Goal: Task Accomplishment & Management: Complete application form

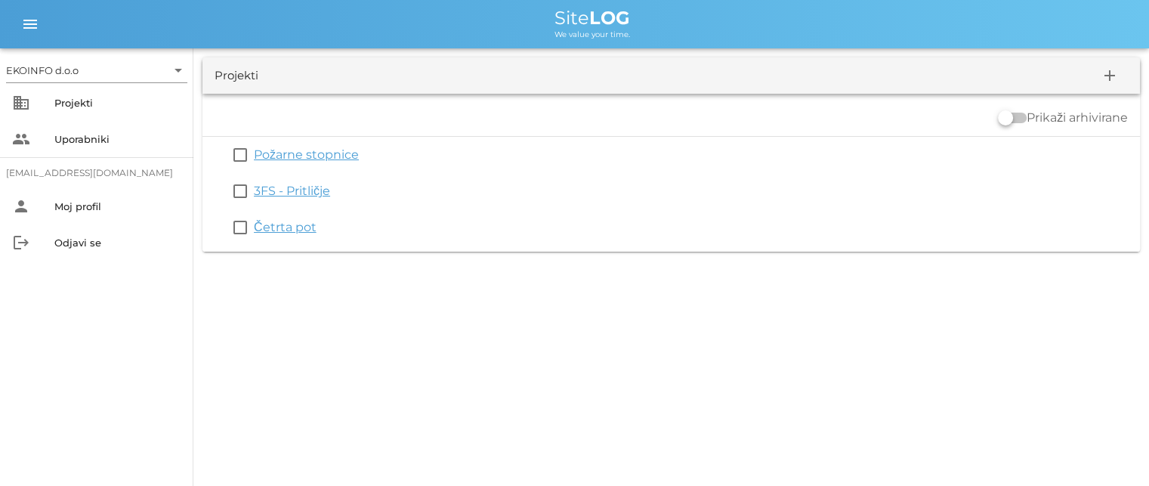
click at [291, 227] on link "Četrta pot" at bounding box center [285, 227] width 63 height 14
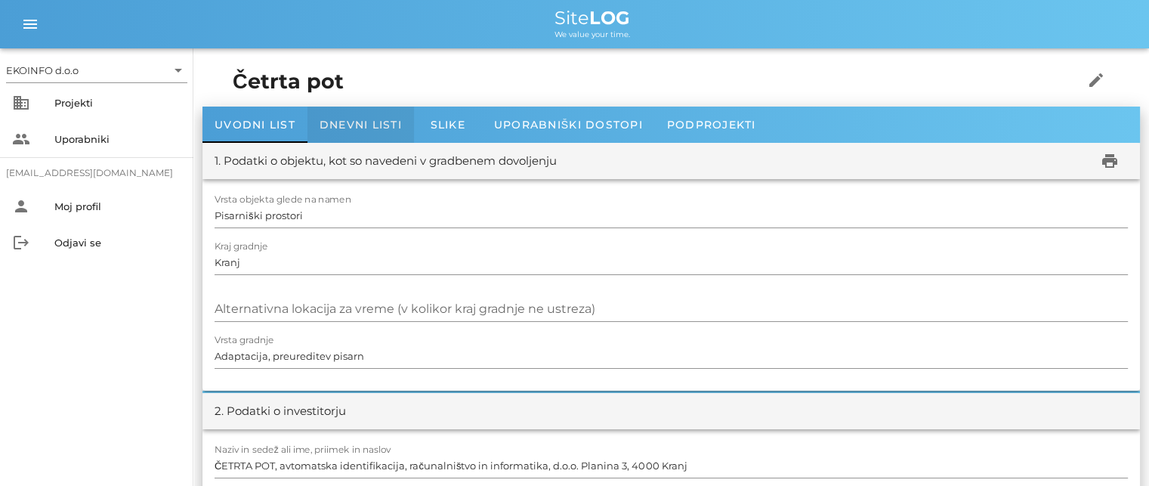
click at [335, 129] on span "Dnevni listi" at bounding box center [361, 125] width 82 height 14
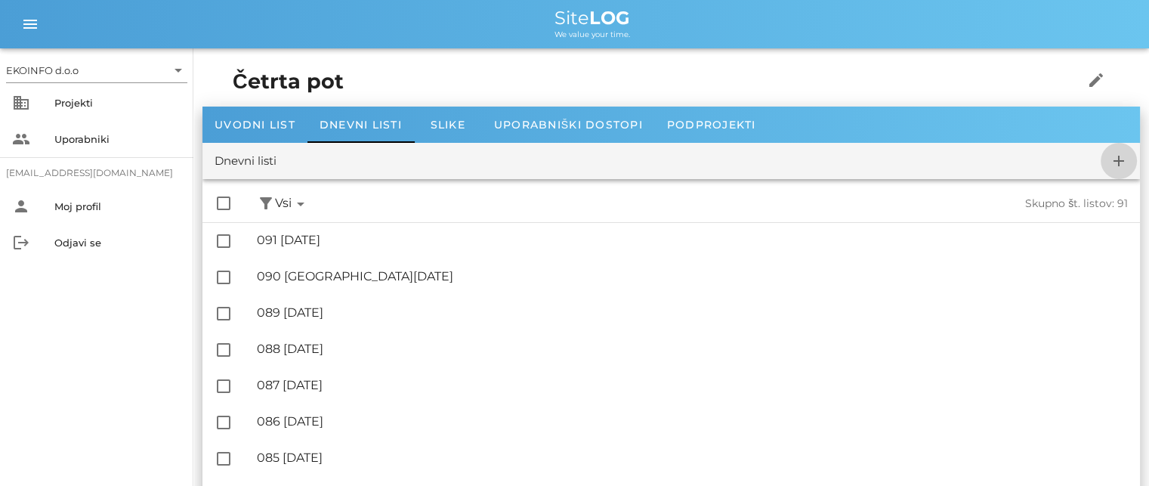
click at [1123, 161] on icon "add" at bounding box center [1119, 161] width 18 height 18
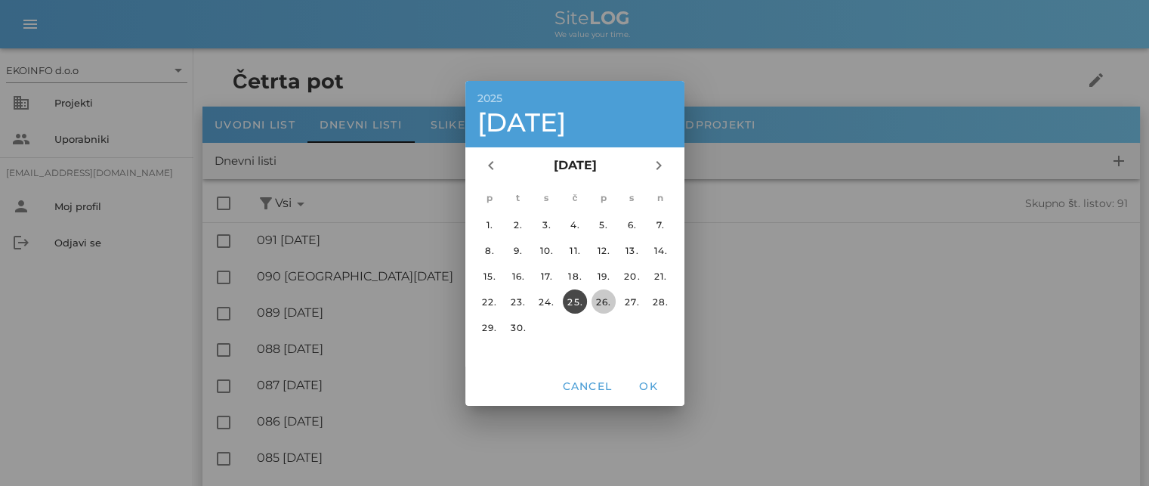
click at [607, 297] on div "26." at bounding box center [603, 300] width 24 height 11
click at [648, 386] on span "OK" at bounding box center [648, 386] width 36 height 14
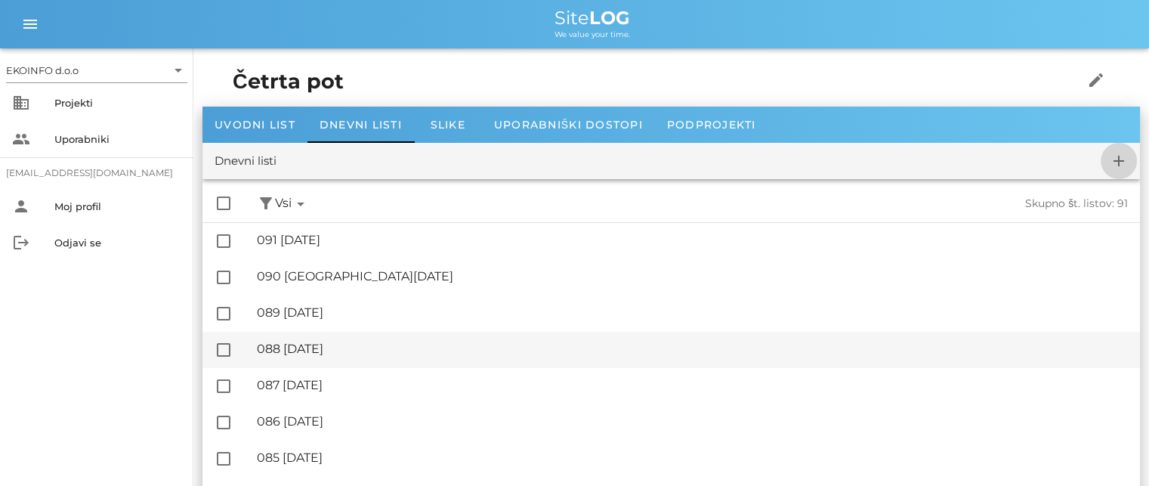
checkbox input "false"
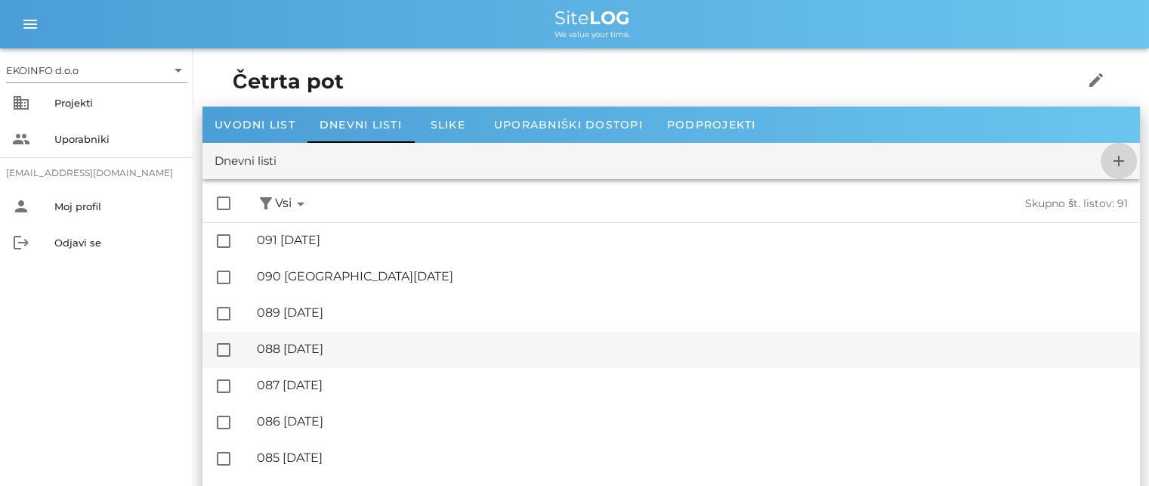
checkbox input "false"
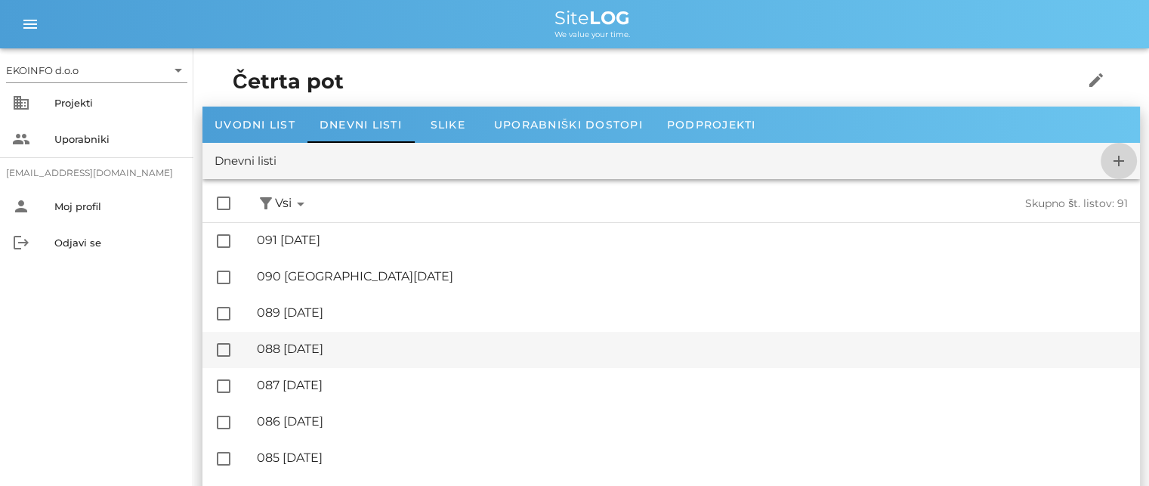
checkbox input "false"
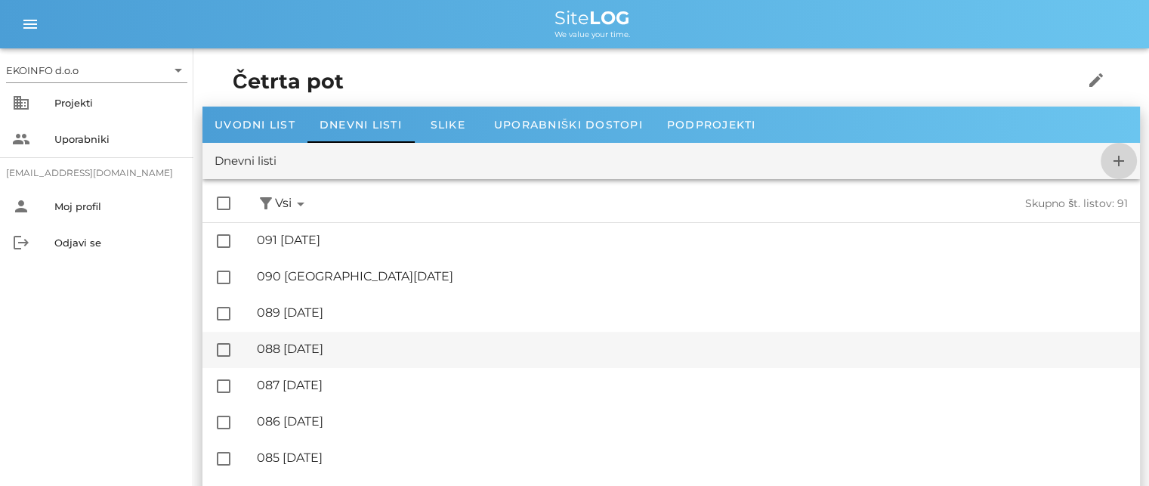
checkbox input "false"
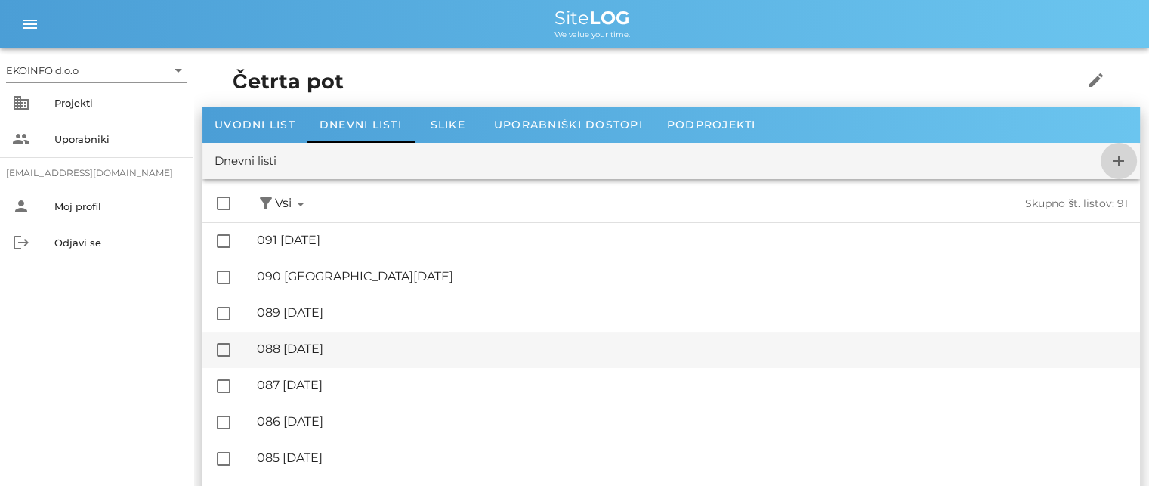
checkbox input "false"
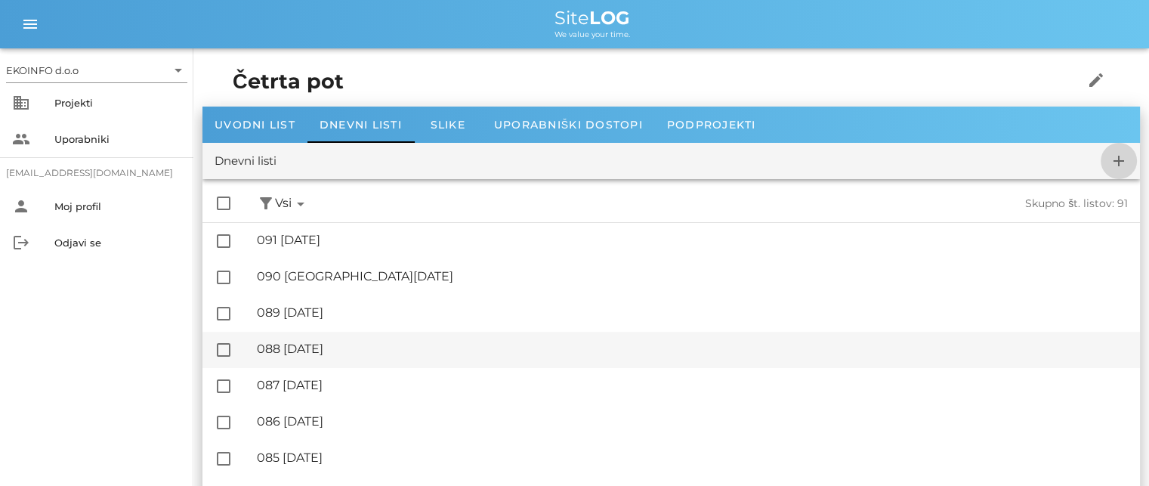
checkbox input "false"
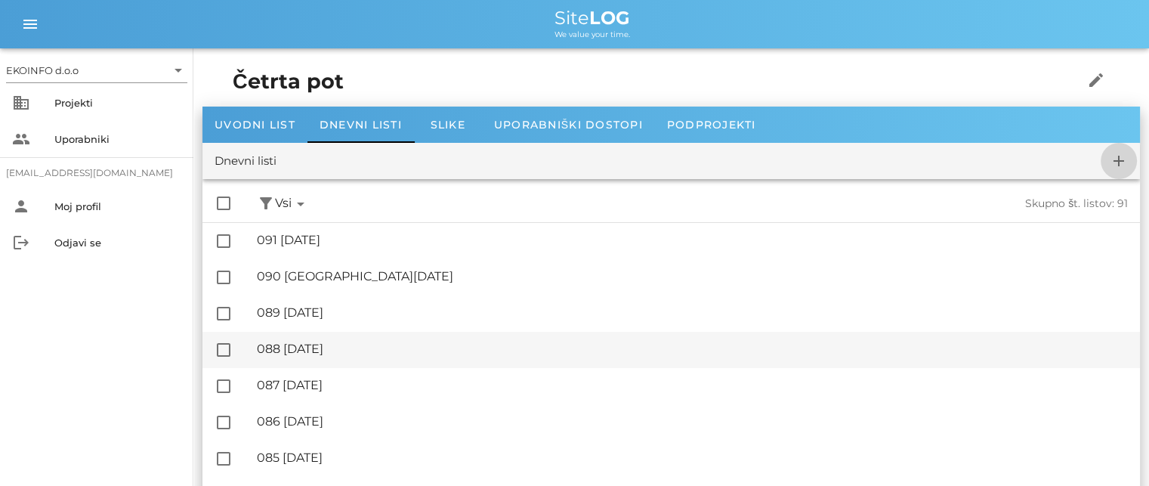
checkbox input "false"
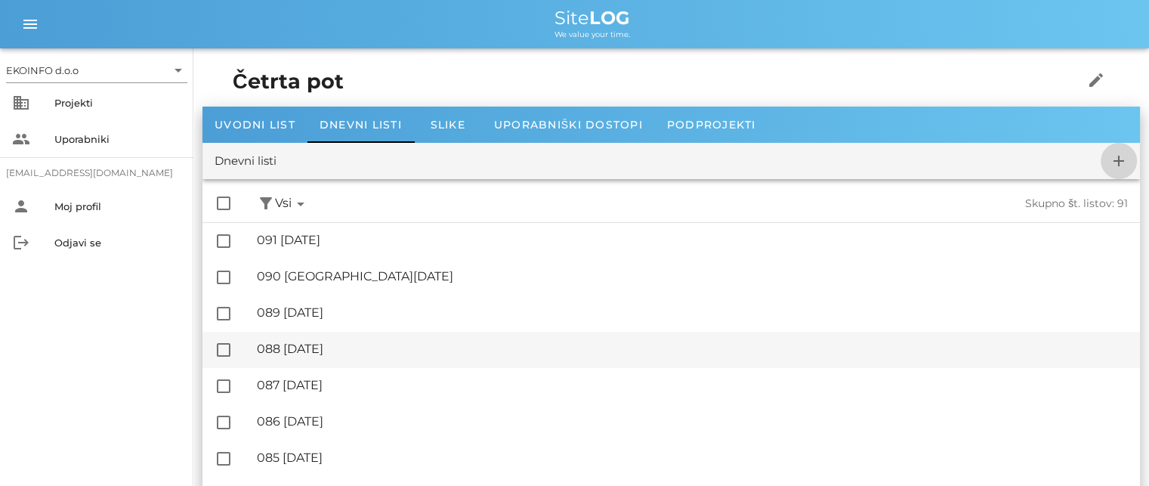
checkbox input "false"
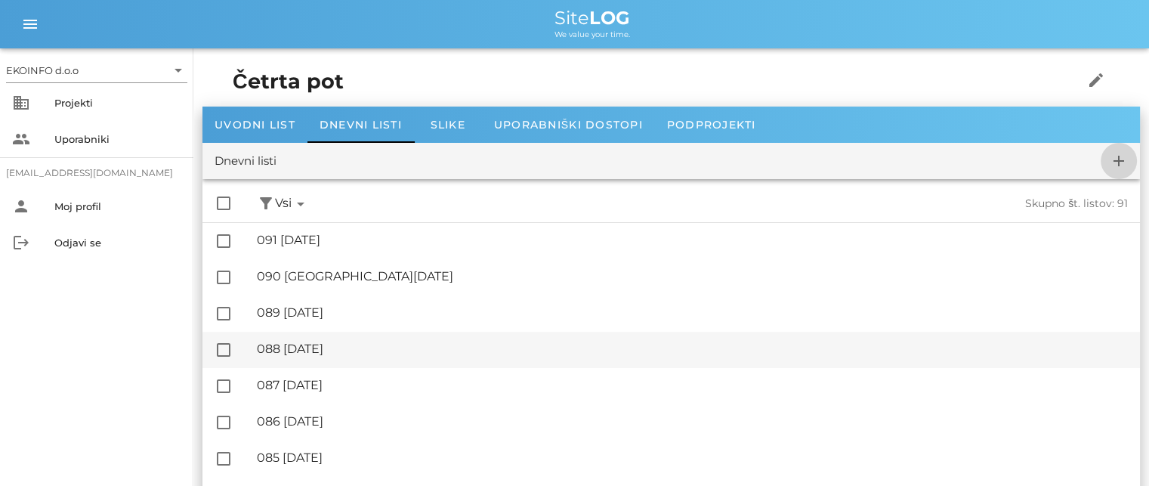
checkbox input "false"
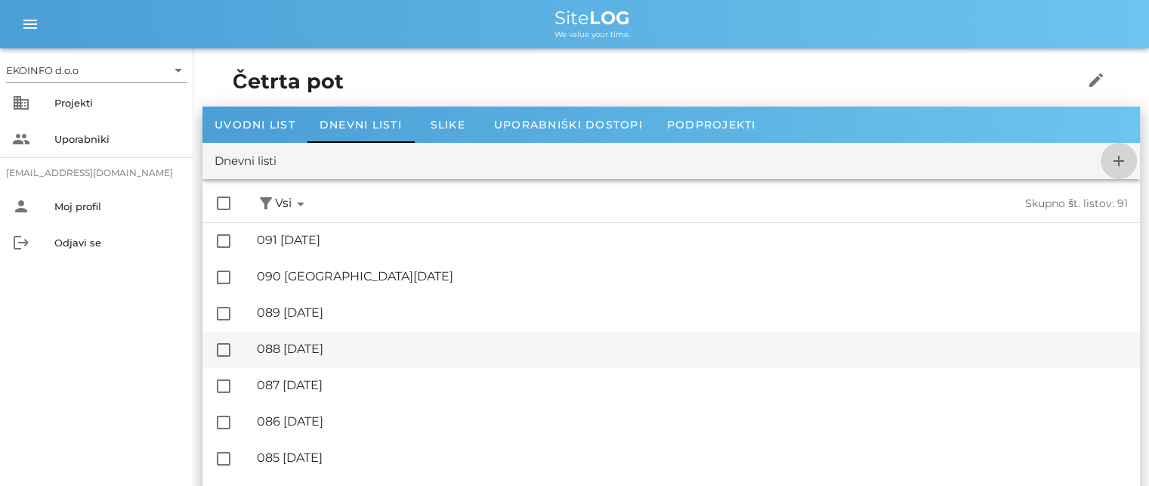
checkbox input "false"
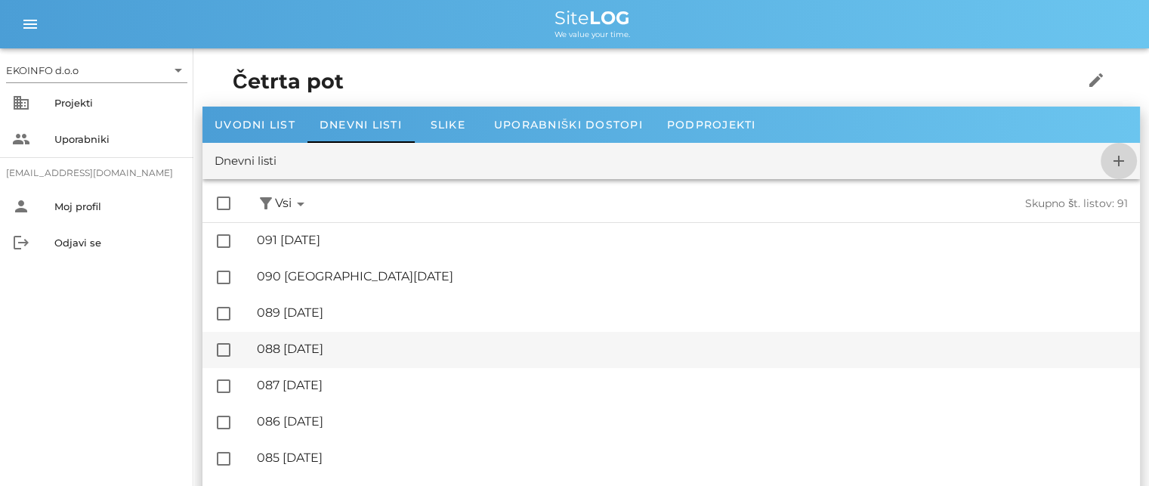
checkbox input "false"
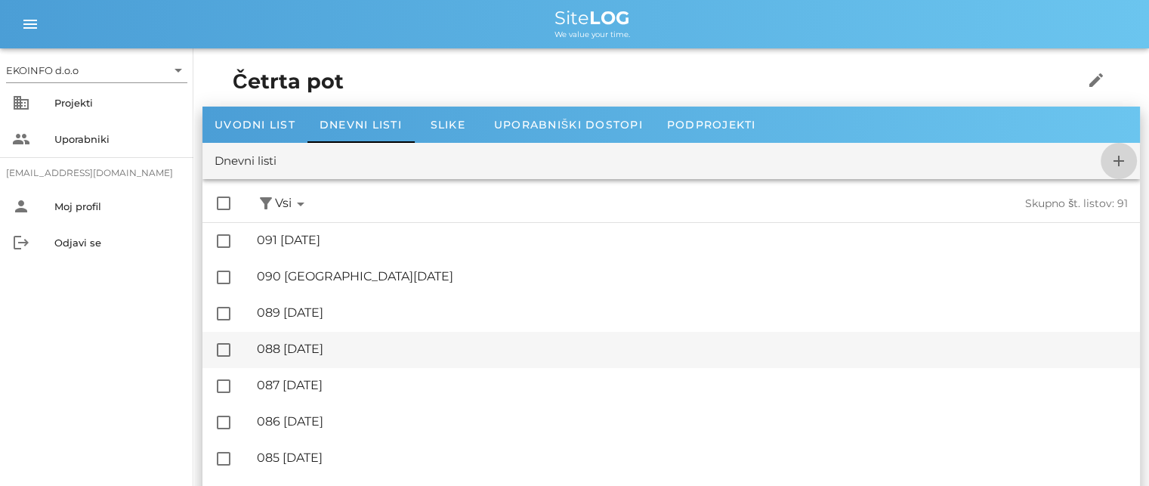
checkbox input "false"
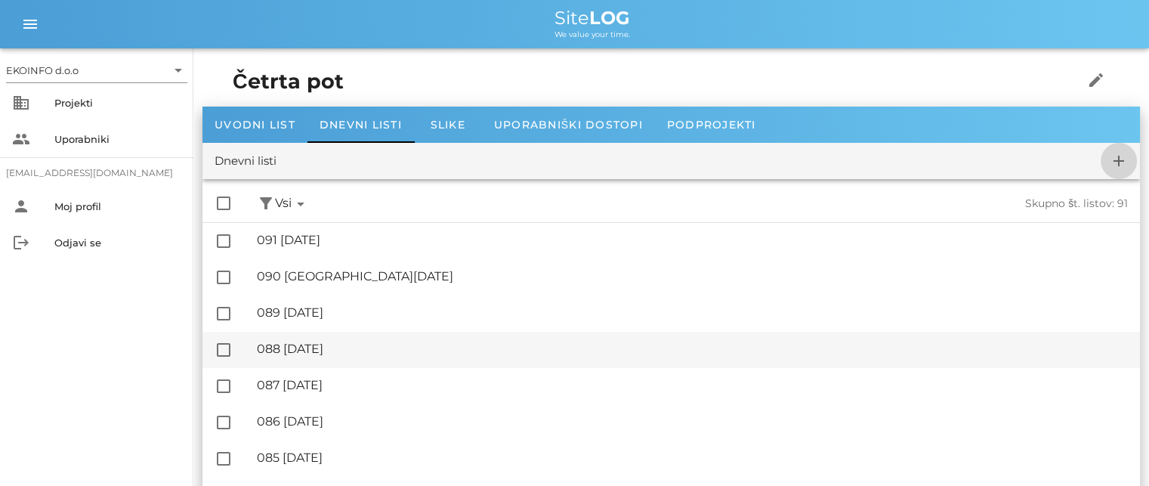
checkbox input "false"
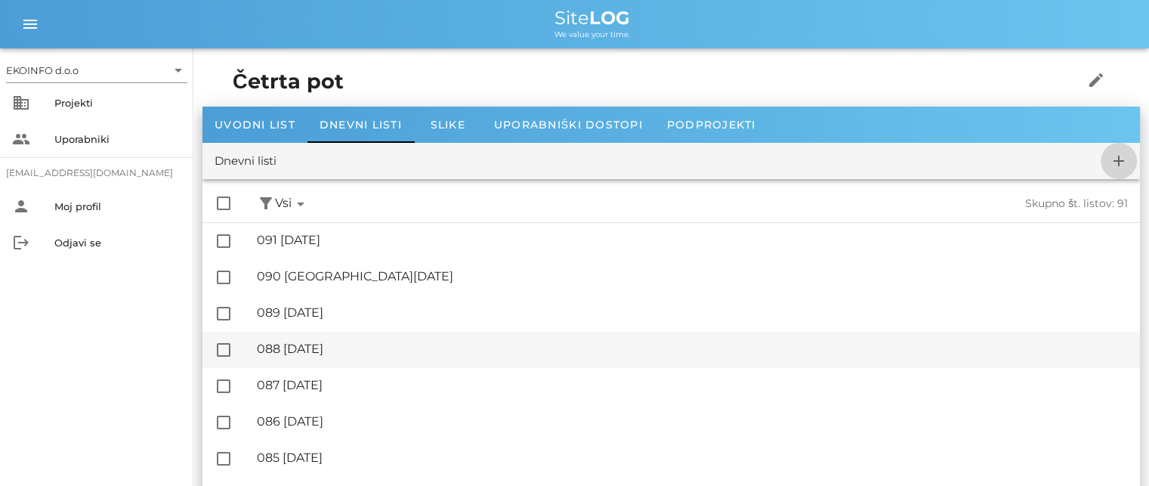
checkbox input "false"
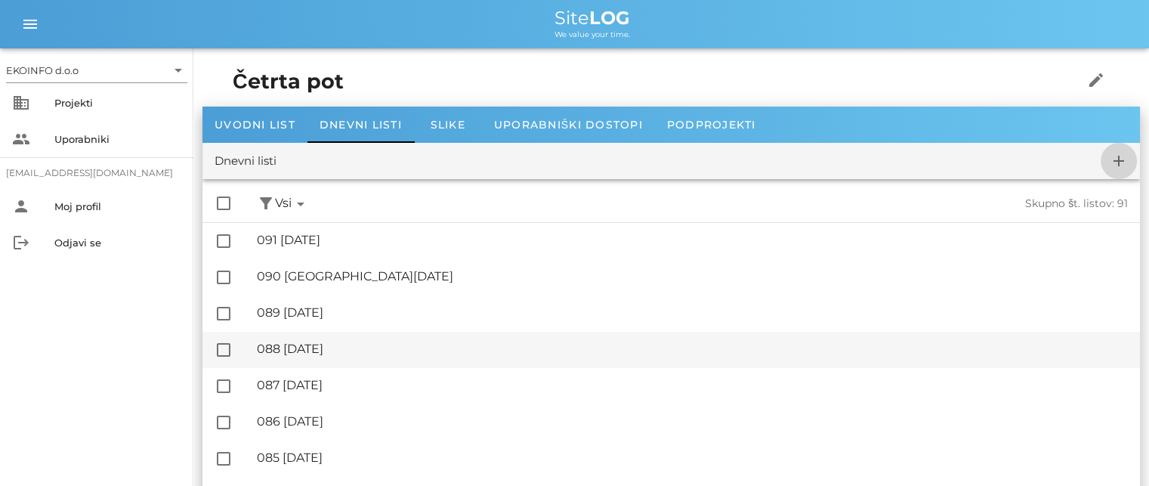
checkbox input "false"
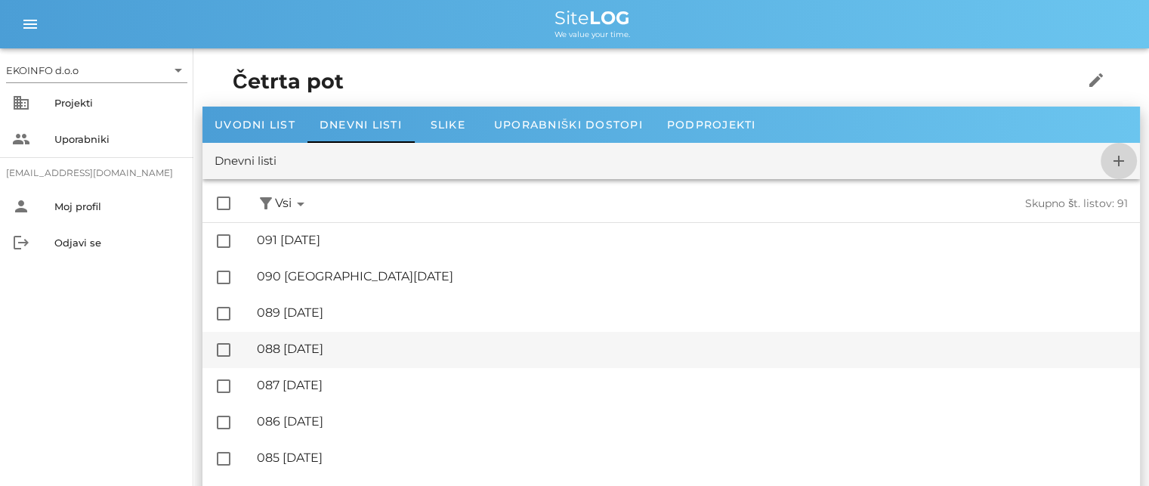
checkbox input "false"
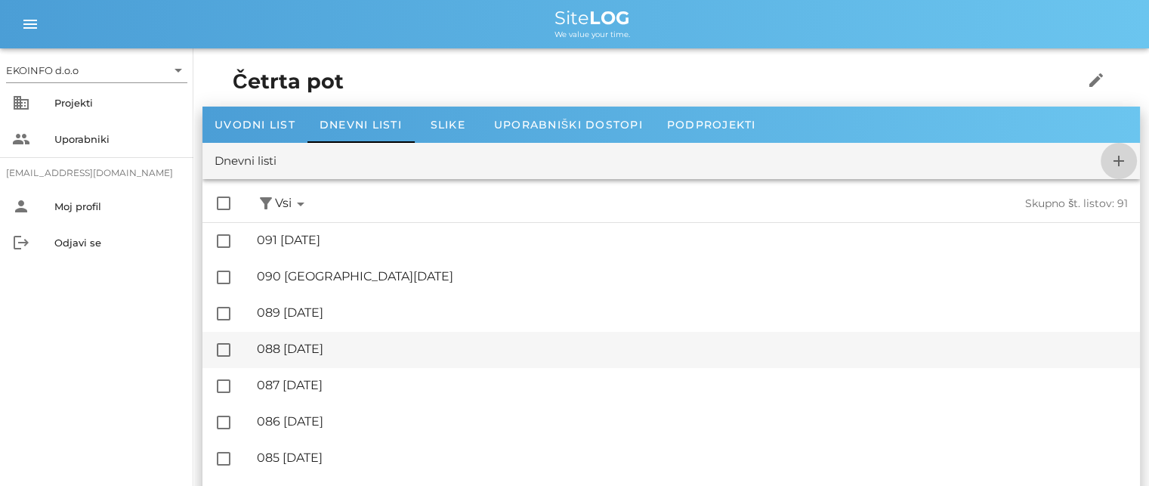
checkbox input "false"
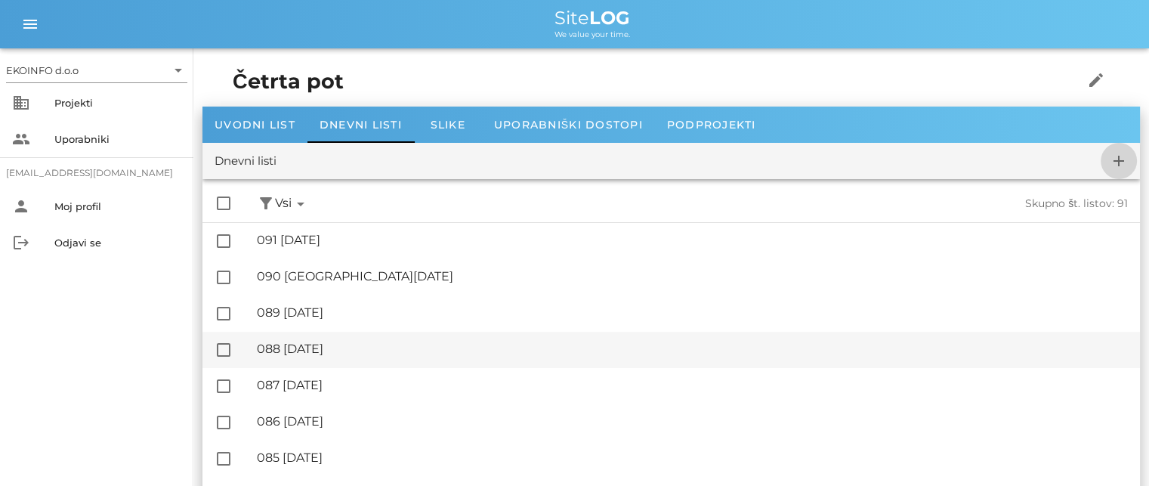
checkbox input "false"
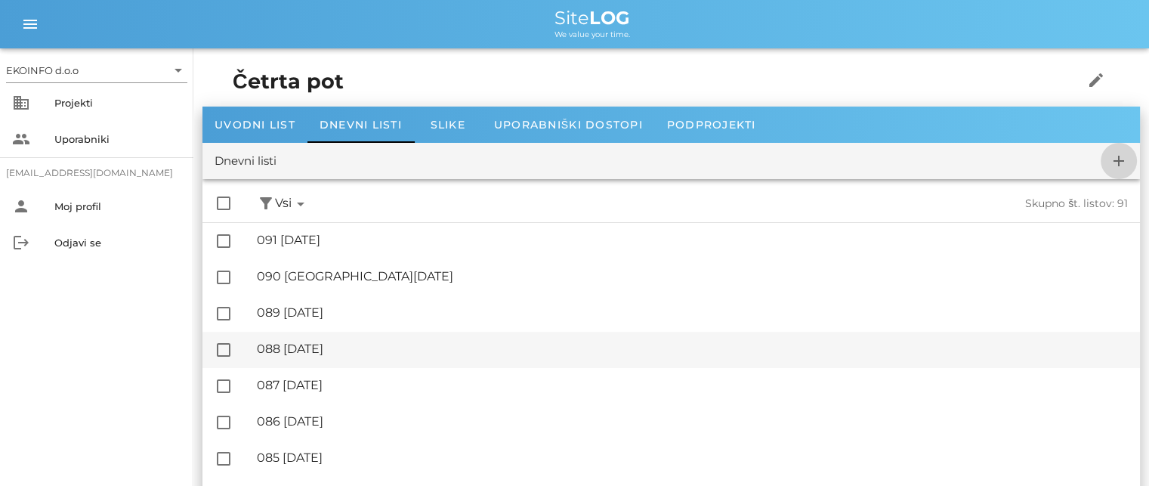
checkbox input "false"
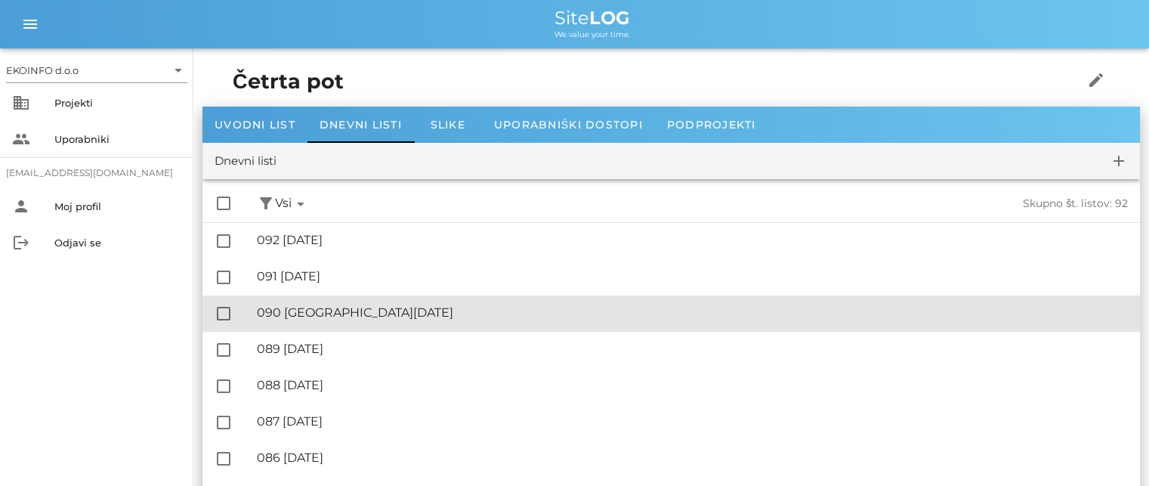
click at [352, 312] on div "🔏 090 [GEOGRAPHIC_DATA][DATE]" at bounding box center [692, 312] width 871 height 14
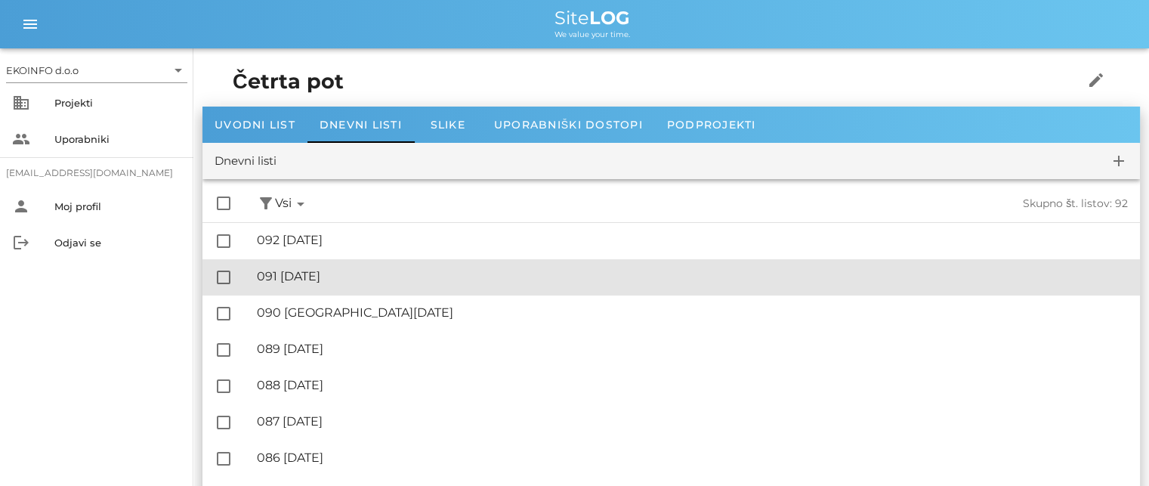
click at [337, 281] on div "🔏 091 [DATE]" at bounding box center [692, 276] width 871 height 14
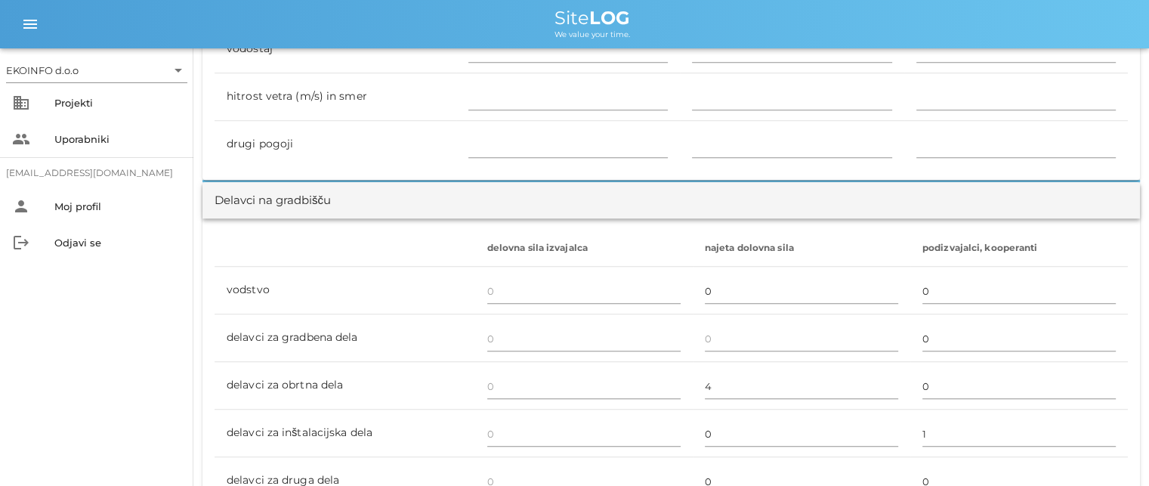
scroll to position [831, 0]
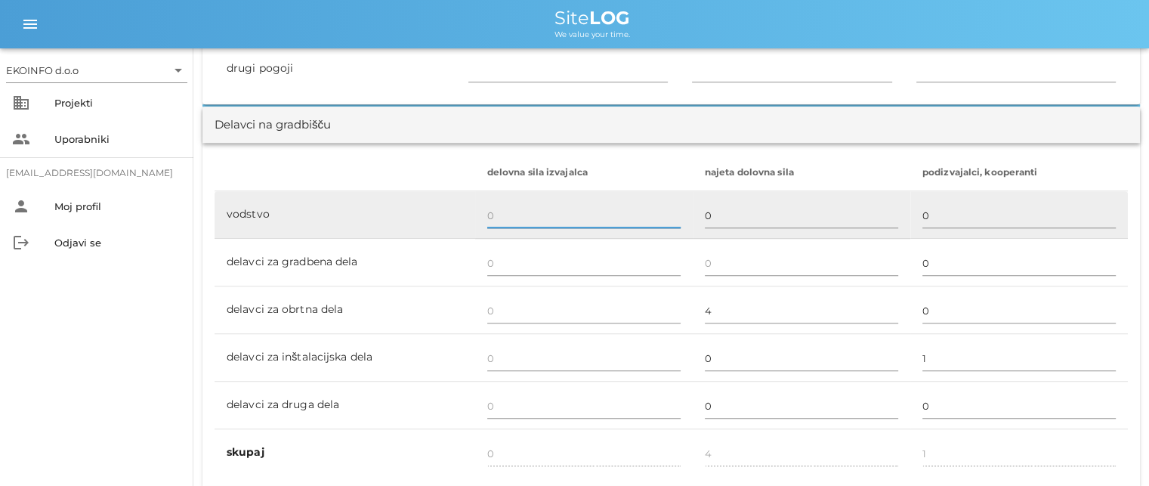
click at [501, 218] on input "text" at bounding box center [583, 215] width 193 height 24
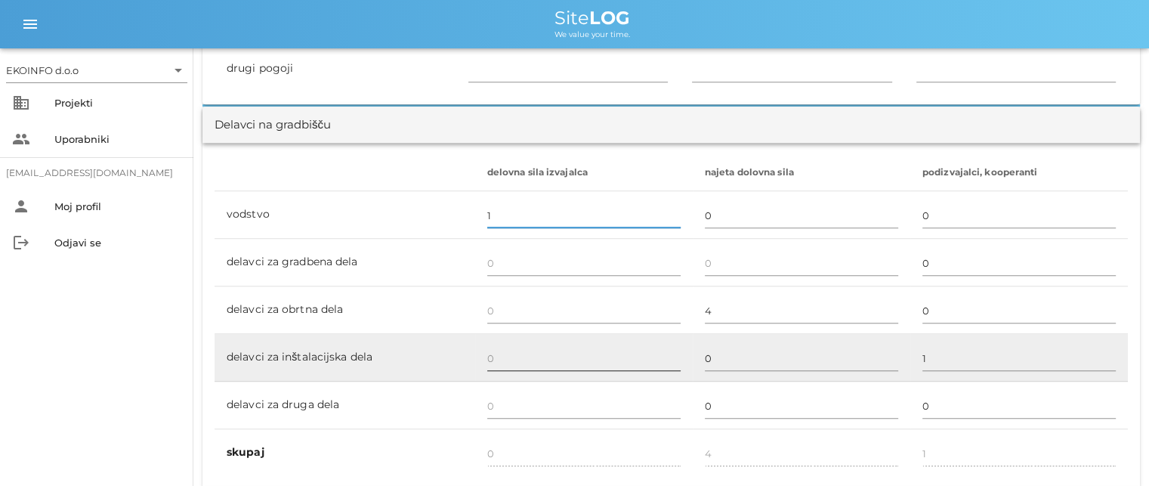
type input "1"
click at [491, 353] on input "text" at bounding box center [583, 358] width 193 height 24
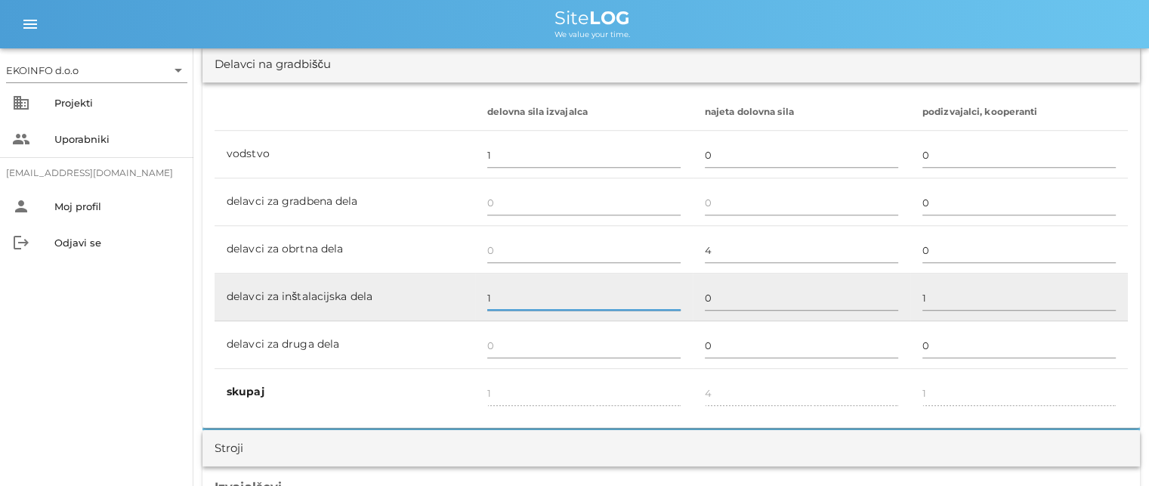
scroll to position [982, 0]
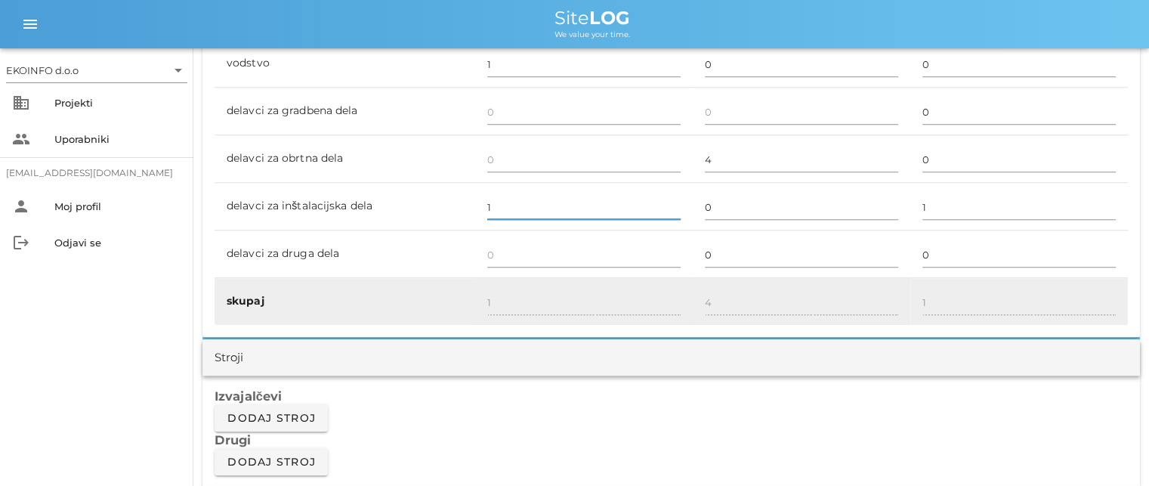
type input "1"
type input "2"
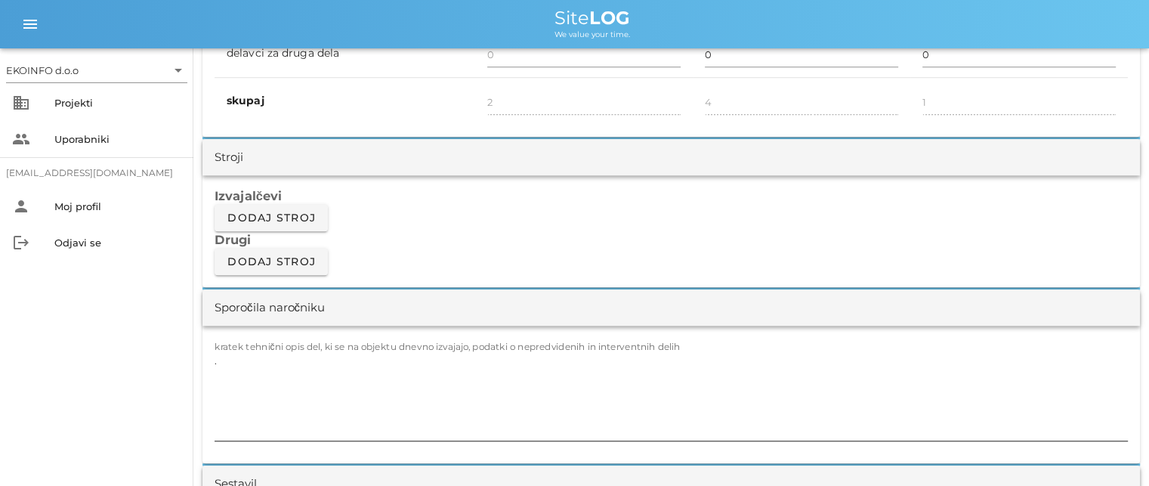
scroll to position [1209, 0]
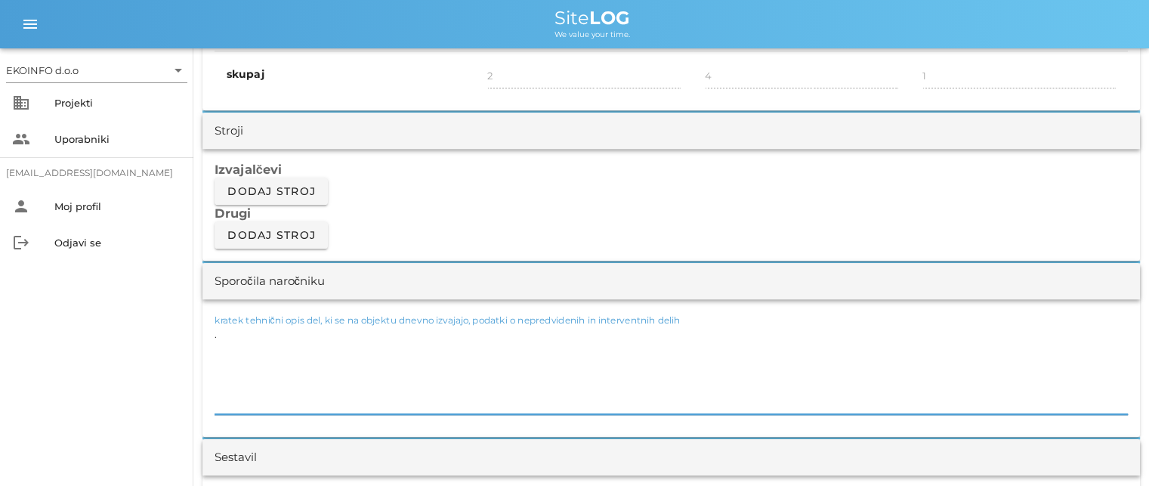
click at [220, 332] on textarea "." at bounding box center [671, 368] width 913 height 91
click at [221, 332] on textarea ". -izrezi za doze, vtičnice, stikala knauf predelne stene prostorov ( S101, S10…" at bounding box center [671, 368] width 913 height 91
click at [220, 332] on textarea ". -izrezi za doze, vtičnice, stikala knauf predelne stene prostorov ( S101, S10…" at bounding box center [671, 368] width 913 height 91
click at [227, 350] on textarea ".-izrezi za doze, vtičnice, stikala knauf predelne stene prostorov ( S101, S102…" at bounding box center [671, 368] width 913 height 91
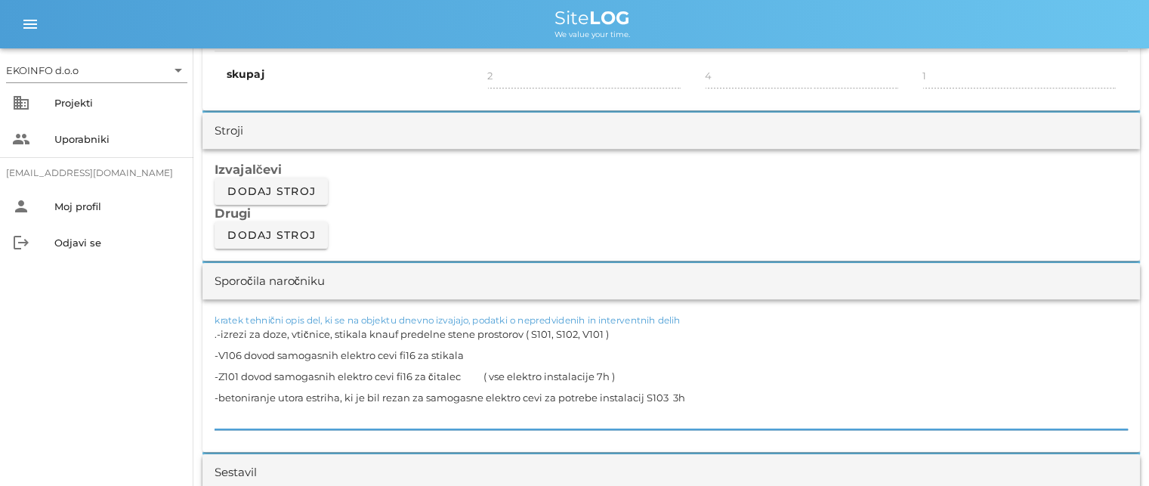
click at [676, 393] on textarea ".-izrezi za doze, vtičnice, stikala knauf predelne stene prostorov ( S101, S102…" at bounding box center [671, 376] width 913 height 106
click at [689, 397] on textarea ".-izrezi za doze, vtičnice, stikala knauf predelne stene prostorov ( S101, S102…" at bounding box center [671, 376] width 913 height 106
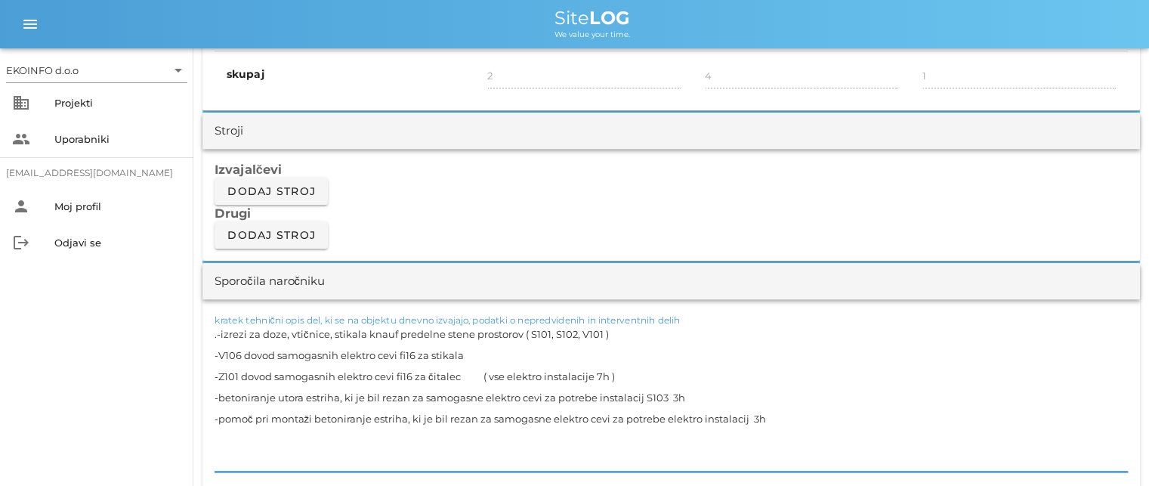
click at [746, 416] on textarea ".-izrezi za doze, vtičnice, stikala knauf predelne stene prostorov ( S101, S102…" at bounding box center [671, 397] width 913 height 148
click at [796, 415] on textarea ".-izrezi za doze, vtičnice, stikala knauf predelne stene prostorov ( S101, S102…" at bounding box center [671, 397] width 913 height 148
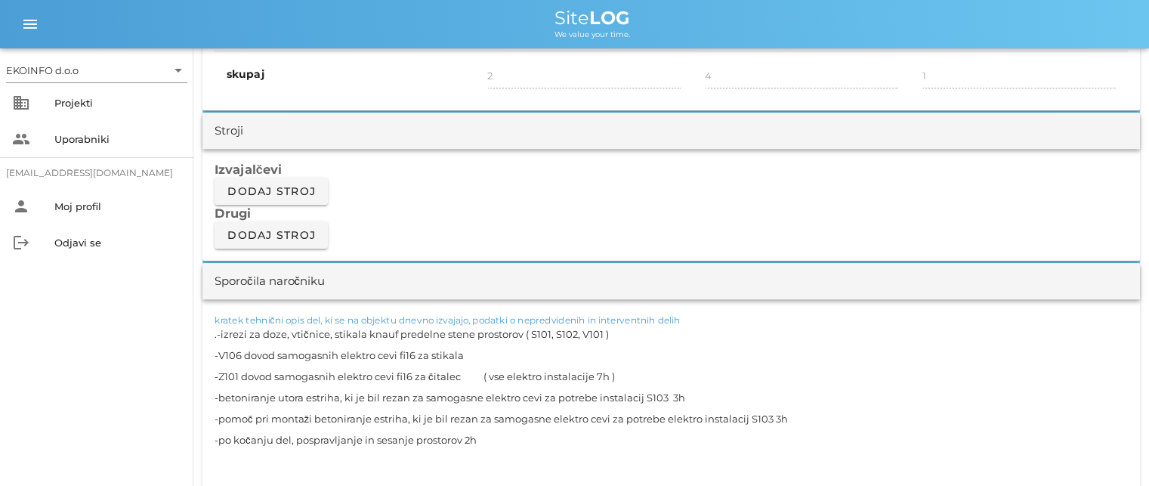
click at [246, 436] on textarea ".-izrezi za doze, vtičnice, stikala knauf predelne stene prostorov ( S101, S102…" at bounding box center [671, 407] width 913 height 169
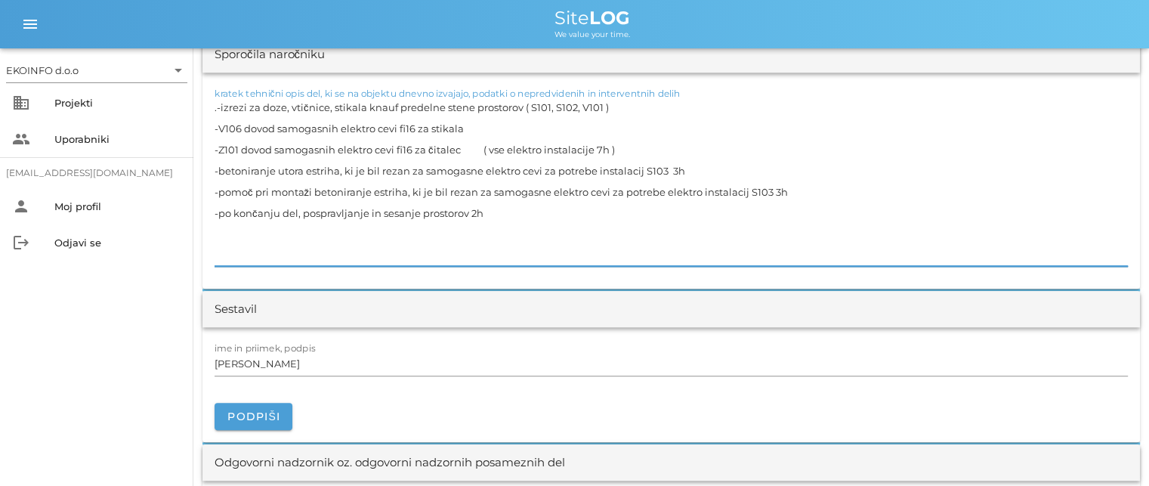
click at [223, 231] on textarea ".-izrezi za doze, vtičnice, stikala knauf predelne stene prostorov ( S101, S102…" at bounding box center [671, 181] width 913 height 169
type textarea ".-izrezi za doze, vtičnice, stikala knauf predelne stene prostorov ( S101, S102…"
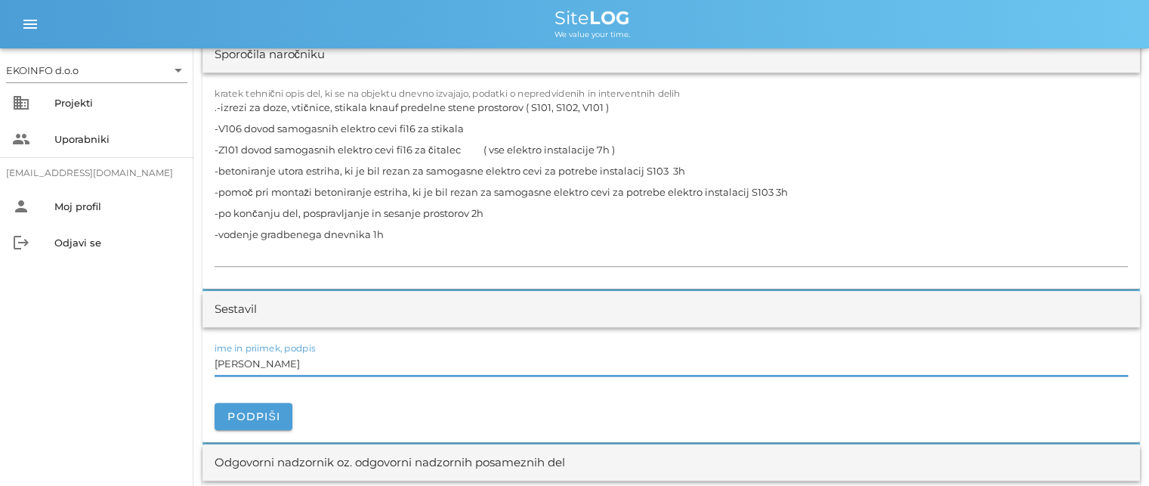
click at [290, 365] on input "[PERSON_NAME]" at bounding box center [671, 363] width 913 height 24
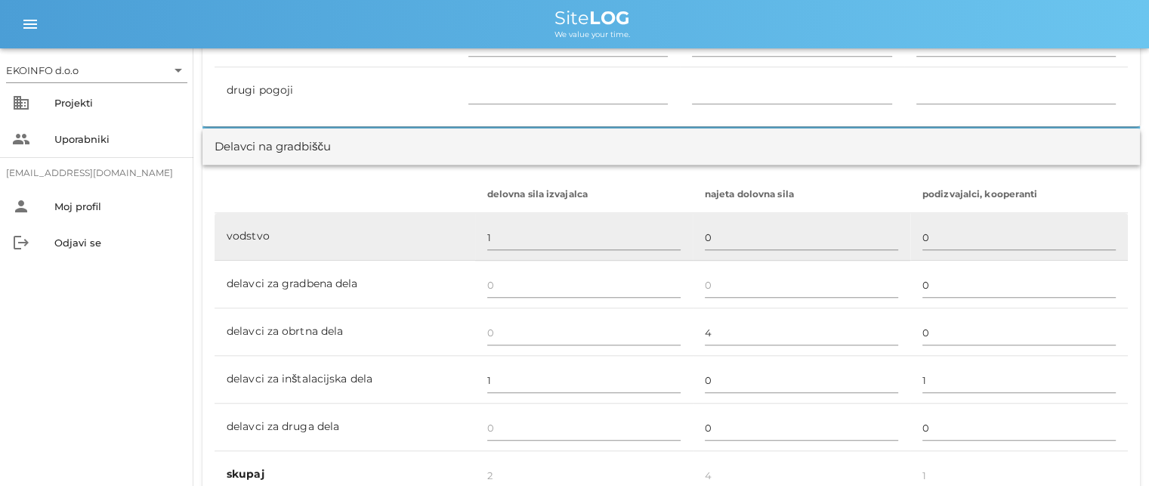
scroll to position [831, 0]
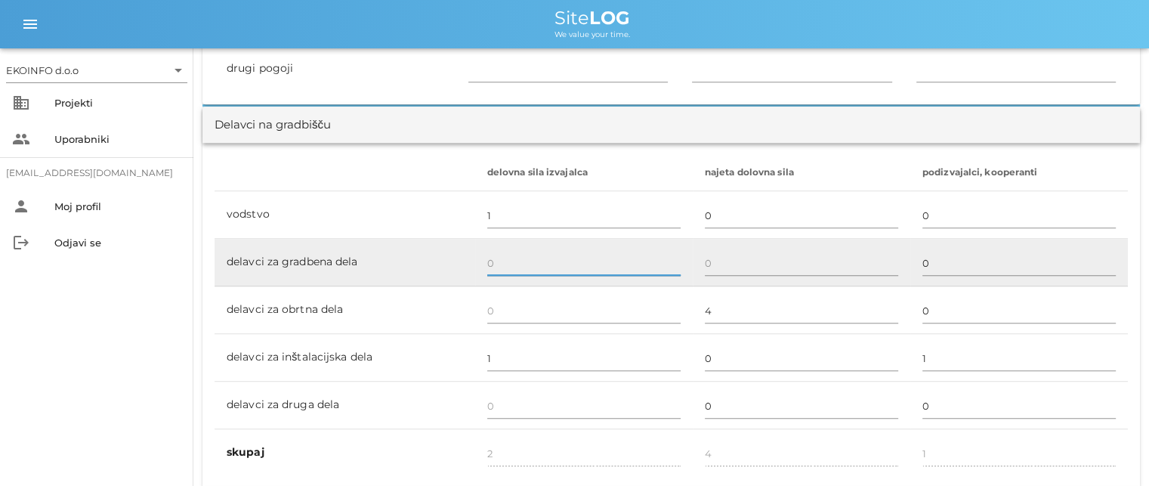
click at [511, 256] on input "text" at bounding box center [583, 263] width 193 height 24
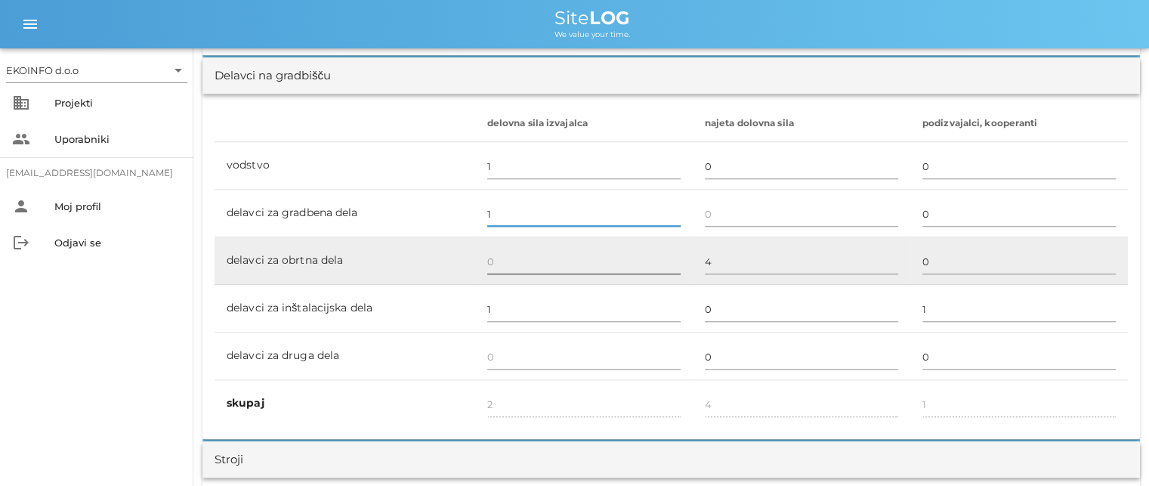
scroll to position [907, 0]
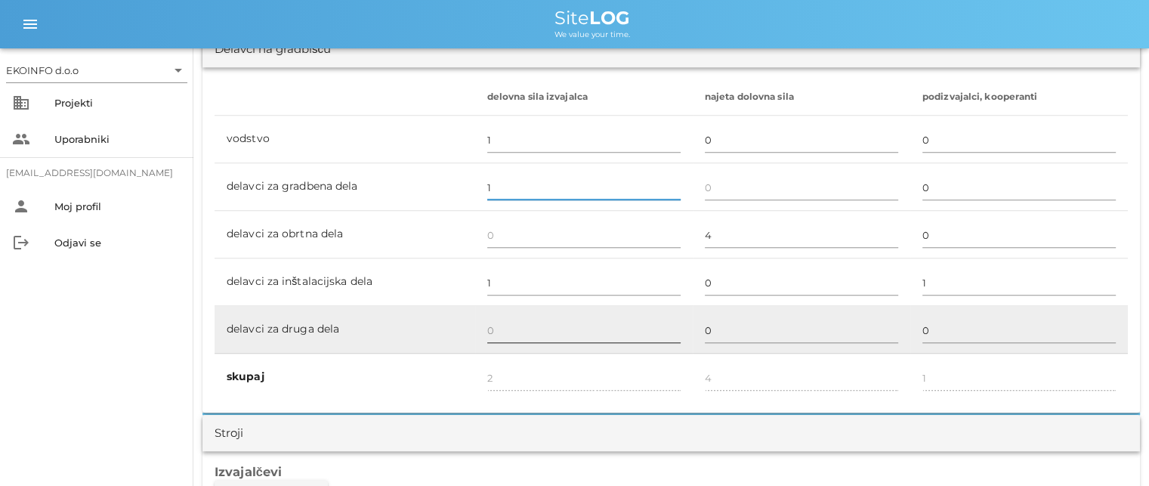
type input "1"
click at [496, 329] on input "text" at bounding box center [583, 330] width 193 height 24
type input "3"
type input "1"
type input "4"
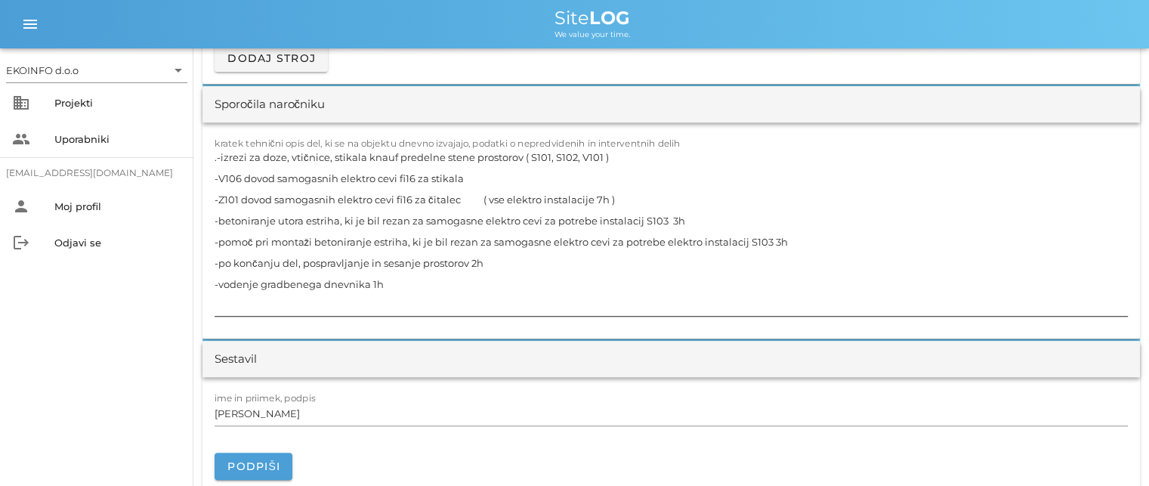
scroll to position [1360, 0]
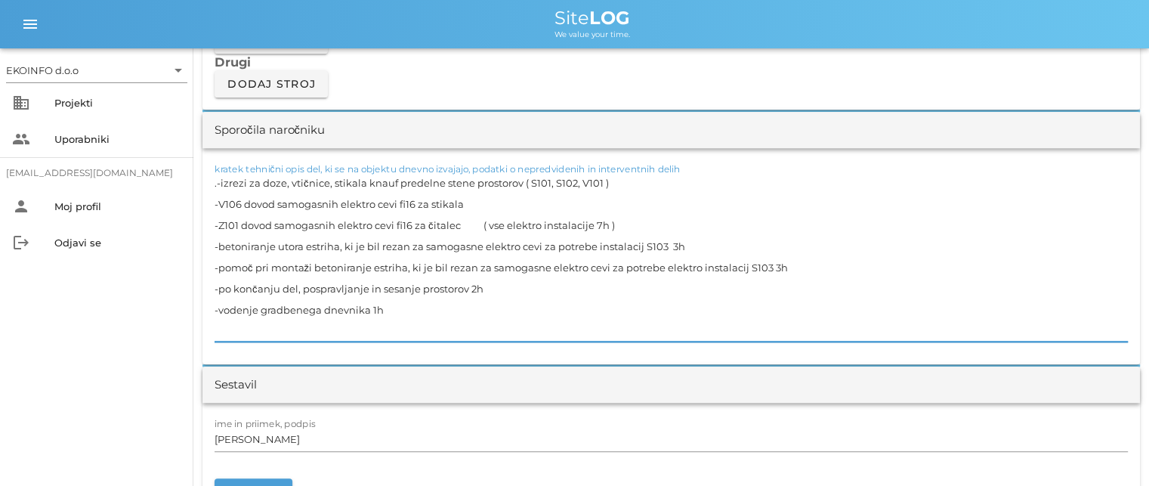
drag, startPoint x: 465, startPoint y: 223, endPoint x: 212, endPoint y: 178, distance: 257.9
click at [212, 178] on div "kratek tehnični opis del, ki se na objektu dnevno izvajajo, podatki o nepredvid…" at bounding box center [671, 256] width 938 height 216
click at [621, 183] on textarea ".-izrezi za doze, vtičnice, stikala knauf predelne stene prostorov ( S101, S102…" at bounding box center [671, 256] width 913 height 169
click at [616, 181] on textarea ".-izrezi za doze, vtičnice, stikala knauf predelne stene prostorov ( S101, S102…" at bounding box center [671, 256] width 913 height 169
drag, startPoint x: 609, startPoint y: 181, endPoint x: 221, endPoint y: 182, distance: 388.3
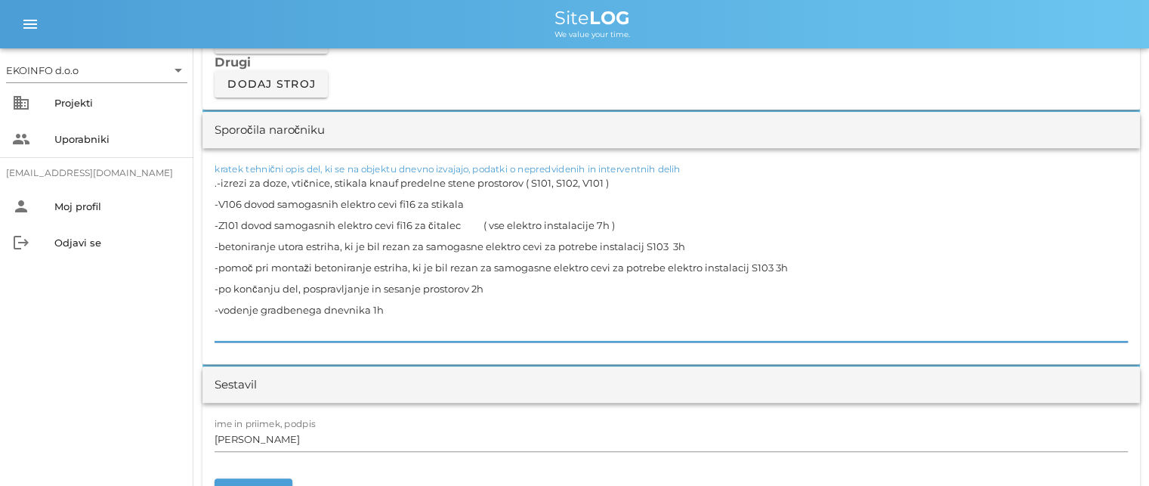
click at [221, 182] on textarea ".-izrezi za doze, vtičnice, stikala knauf predelne stene prostorov ( S101, S102…" at bounding box center [671, 256] width 913 height 169
drag, startPoint x: 462, startPoint y: 199, endPoint x: 219, endPoint y: 200, distance: 243.3
click at [219, 200] on textarea ".-izrezi za doze, vtičnice, stikala knauf predelne stene prostorov ( S101, S102…" at bounding box center [671, 256] width 913 height 169
drag, startPoint x: 465, startPoint y: 224, endPoint x: 221, endPoint y: 228, distance: 244.8
click at [221, 228] on textarea ".-izrezi za doze, vtičnice, stikala knauf predelne stene prostorov ( S101, S102…" at bounding box center [671, 256] width 913 height 169
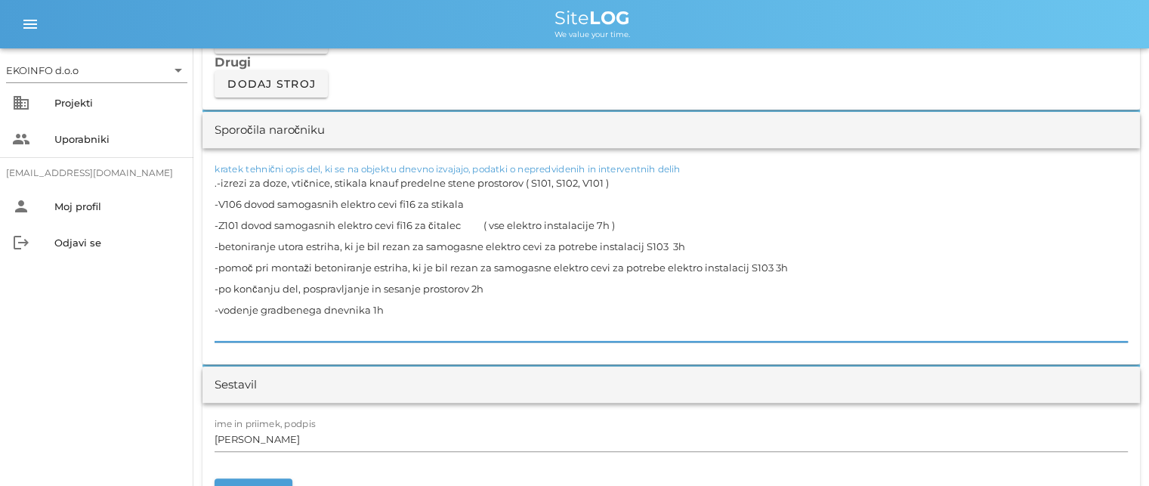
click at [419, 256] on textarea ".-izrezi za doze, vtičnice, stikala knauf predelne stene prostorov ( S101, S102…" at bounding box center [671, 256] width 913 height 169
drag, startPoint x: 665, startPoint y: 243, endPoint x: 219, endPoint y: 248, distance: 445.8
click at [219, 248] on textarea ".-izrezi za doze, vtičnice, stikala knauf predelne stene prostorov ( S101, S102…" at bounding box center [671, 256] width 913 height 169
click at [552, 262] on textarea ".-izrezi za doze, vtičnice, stikala knauf predelne stene prostorov ( S101, S102…" at bounding box center [671, 256] width 913 height 169
click at [634, 268] on textarea ".-izrezi za doze, vtičnice, stikala knauf predelne stene prostorov ( S101, S102…" at bounding box center [671, 256] width 913 height 169
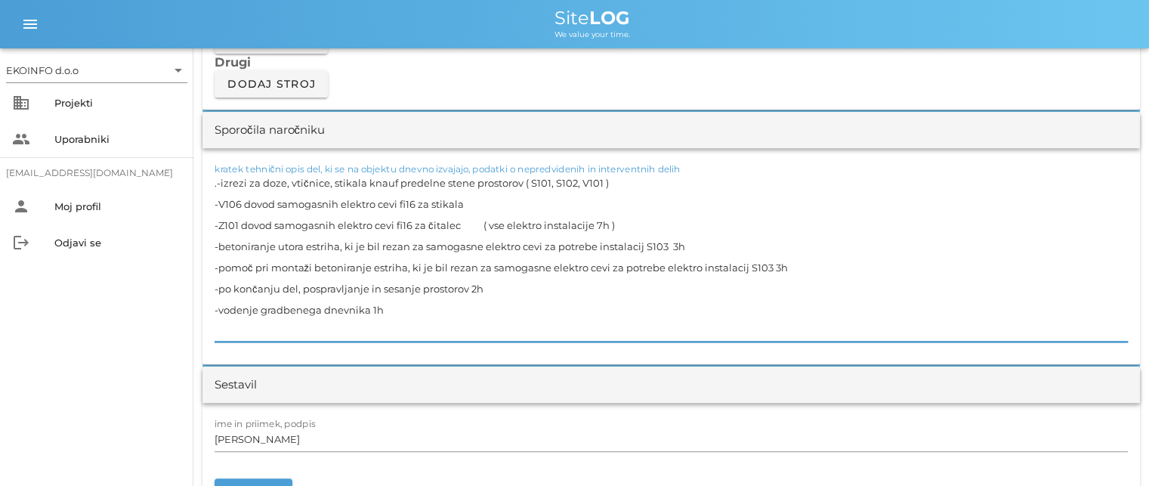
drag, startPoint x: 768, startPoint y: 265, endPoint x: 219, endPoint y: 263, distance: 548.5
click at [219, 263] on textarea ".-izrezi za doze, vtičnice, stikala knauf predelne stene prostorov ( S101, S102…" at bounding box center [671, 256] width 913 height 169
click at [333, 218] on textarea ".-izrezi za doze, vtičnice, stikala knauf predelne stene prostorov ( S101, S102…" at bounding box center [671, 256] width 913 height 169
click at [341, 298] on textarea ".-izrezi za doze, vtičnice, stikala knauf predelne stene prostorov ( S101, S102…" at bounding box center [671, 256] width 913 height 169
click at [283, 437] on input "[PERSON_NAME]" at bounding box center [671, 439] width 913 height 24
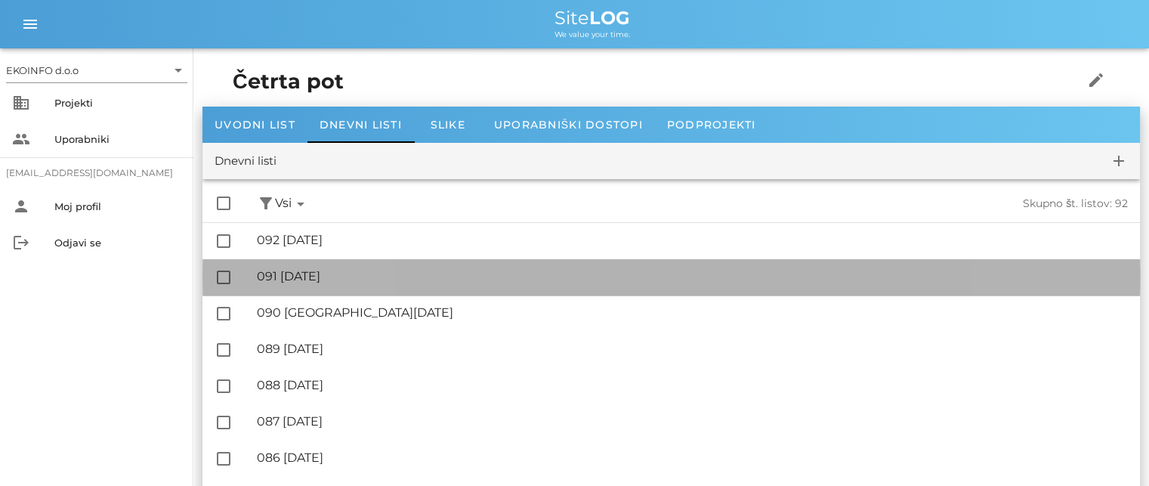
click at [350, 281] on div "🔏 091 [DATE]" at bounding box center [692, 276] width 871 height 14
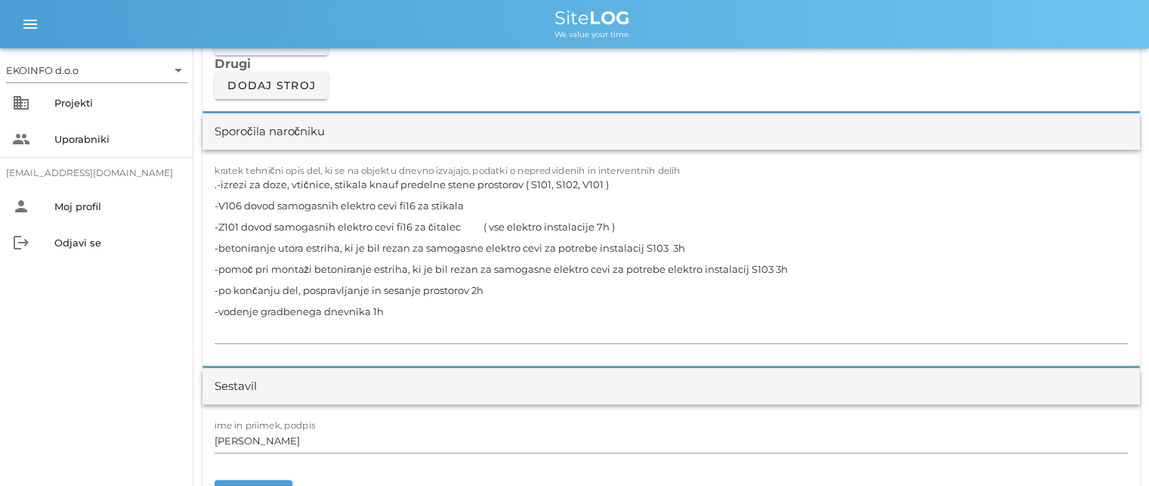
scroll to position [1360, 0]
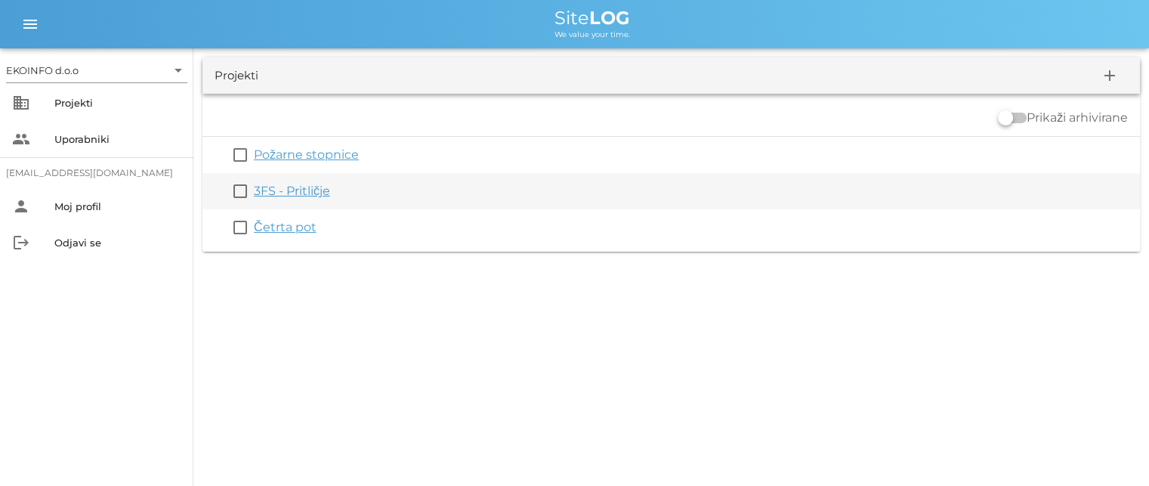
click at [287, 187] on link "3FS - Pritličje" at bounding box center [292, 191] width 76 height 14
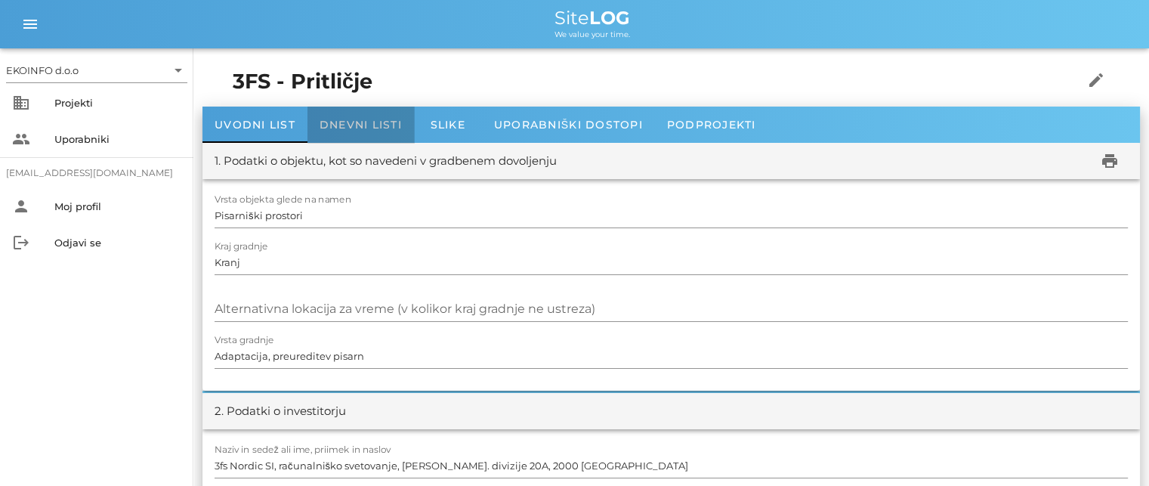
click at [349, 127] on span "Dnevni listi" at bounding box center [361, 125] width 82 height 14
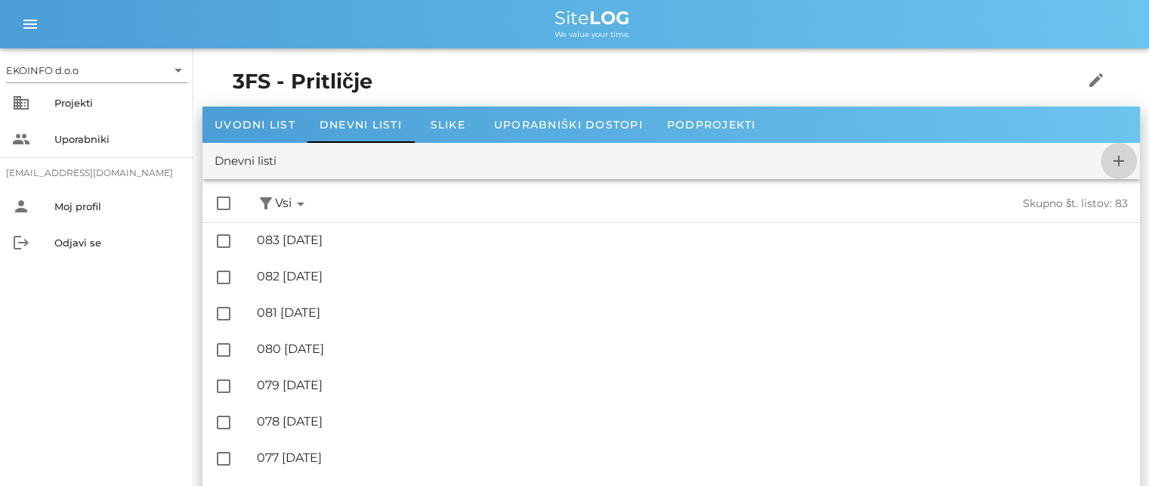
click at [1111, 160] on icon "add" at bounding box center [1119, 161] width 18 height 18
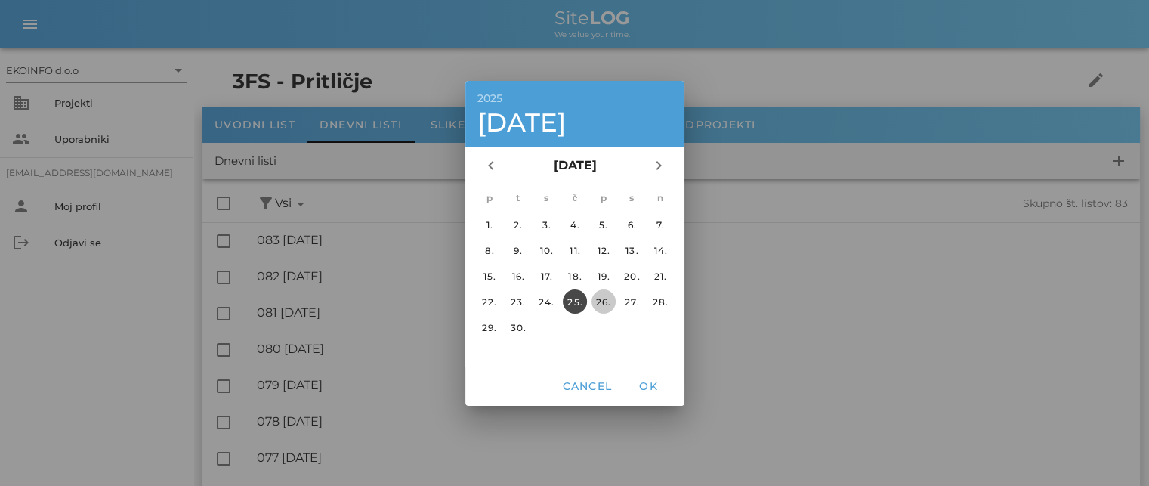
click at [601, 299] on div "26." at bounding box center [603, 300] width 24 height 11
click at [642, 383] on span "OK" at bounding box center [648, 386] width 36 height 14
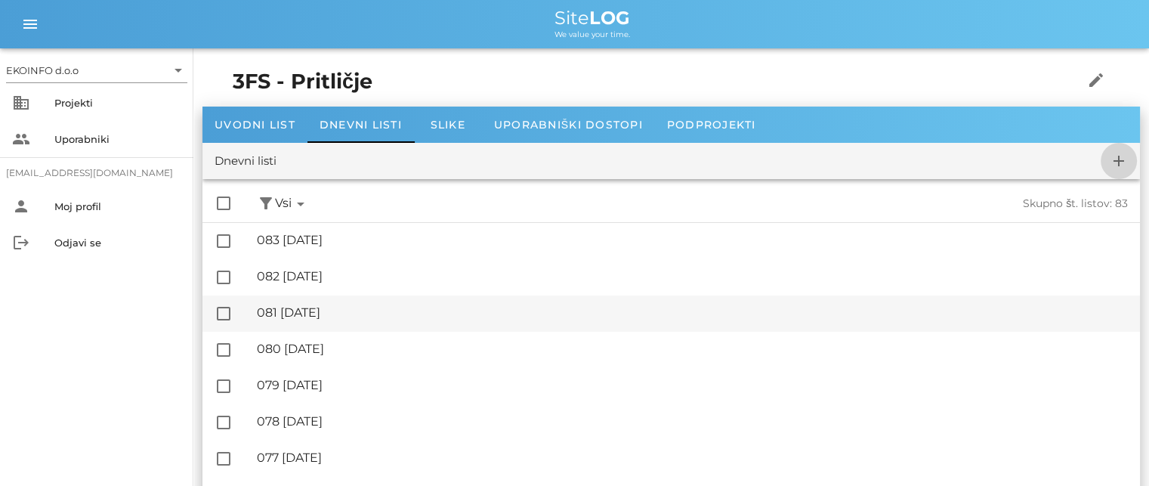
checkbox input "false"
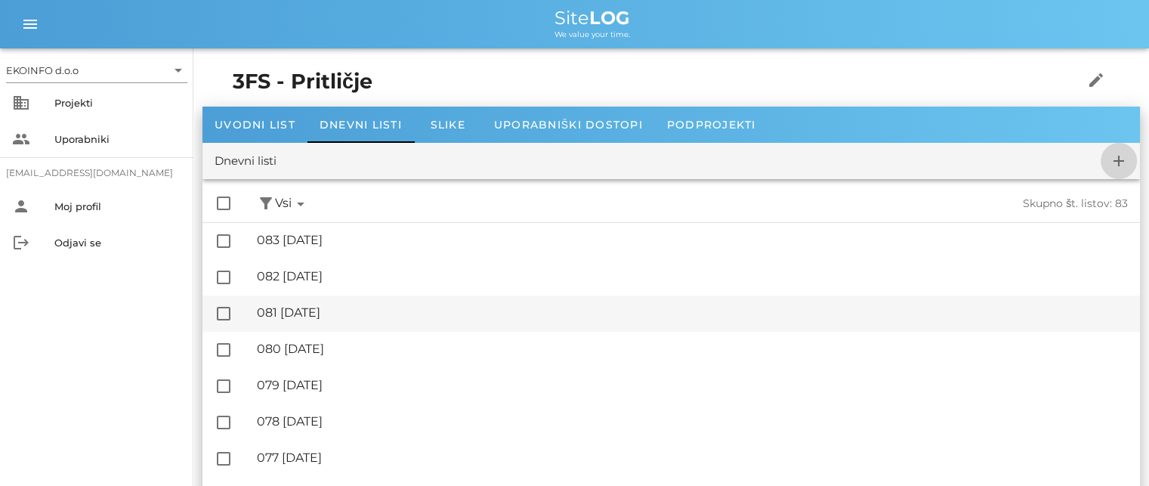
checkbox input "false"
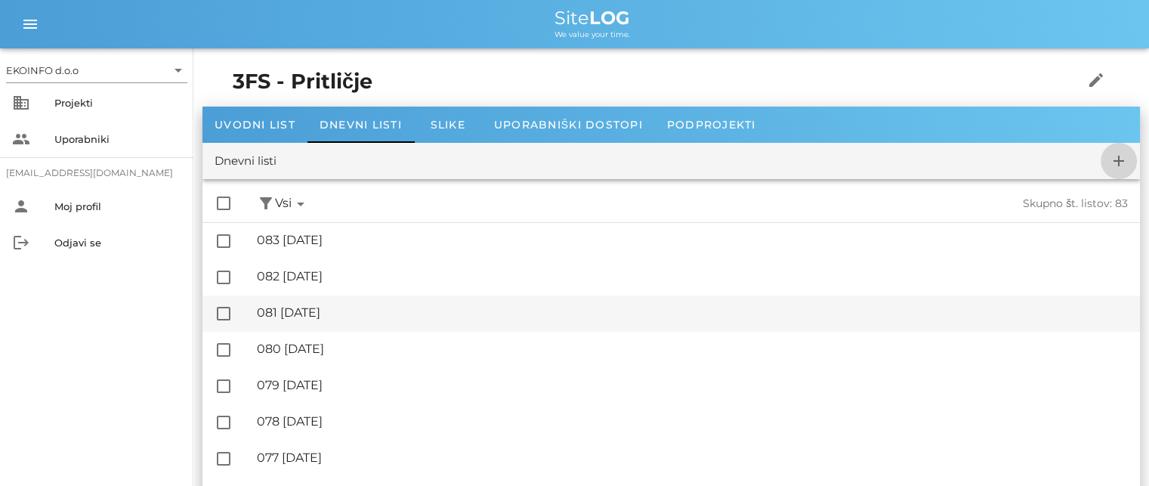
checkbox input "false"
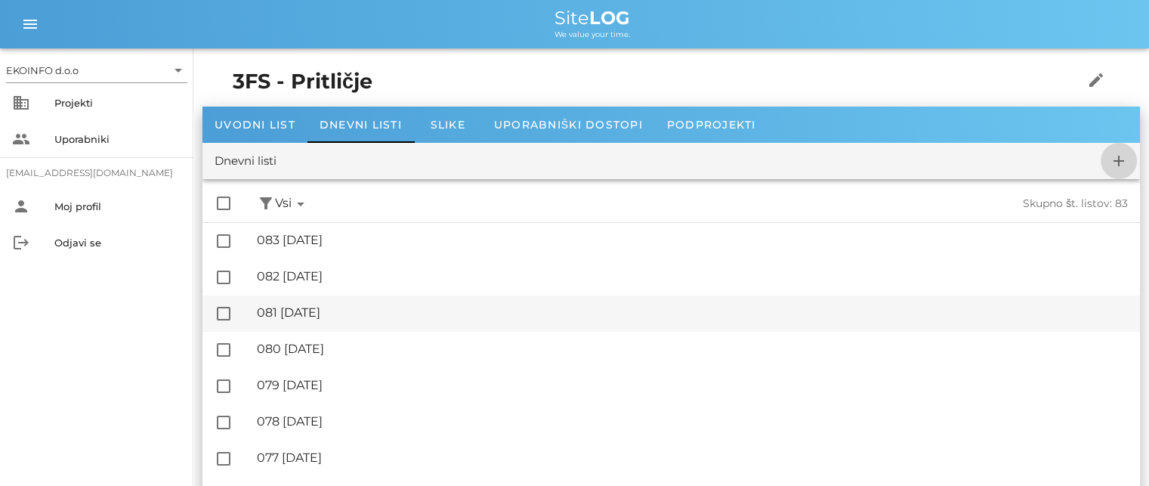
checkbox input "false"
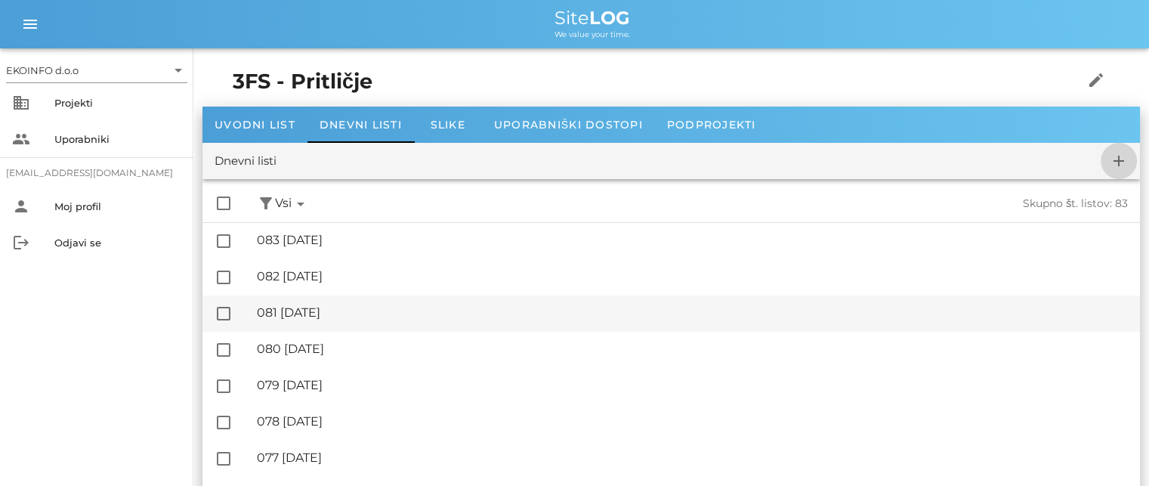
checkbox input "false"
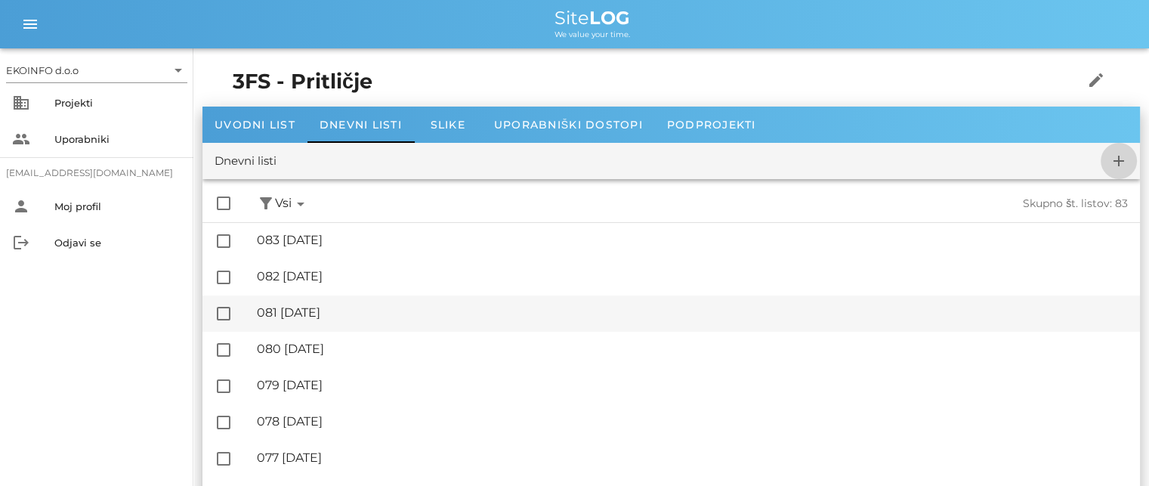
checkbox input "false"
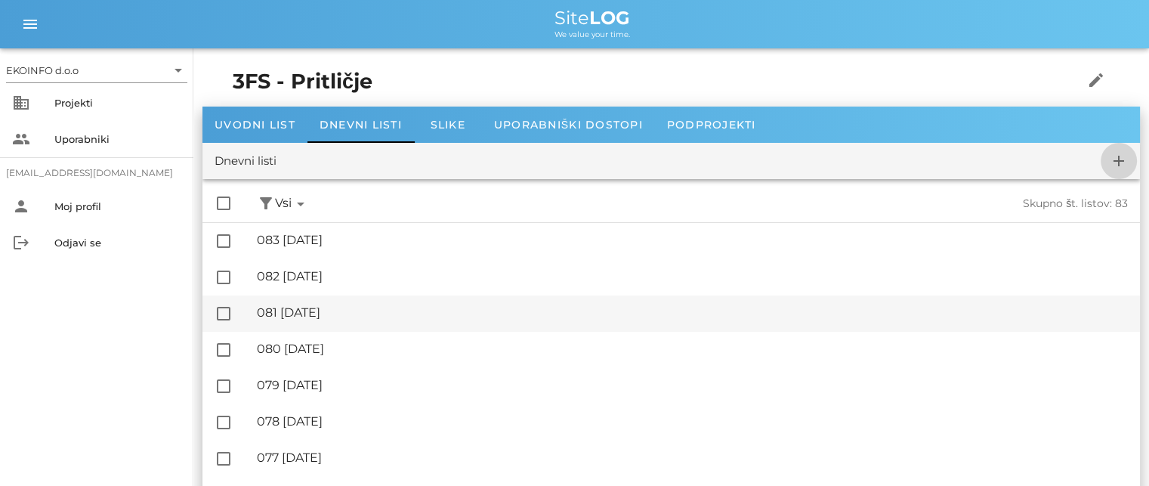
checkbox input "false"
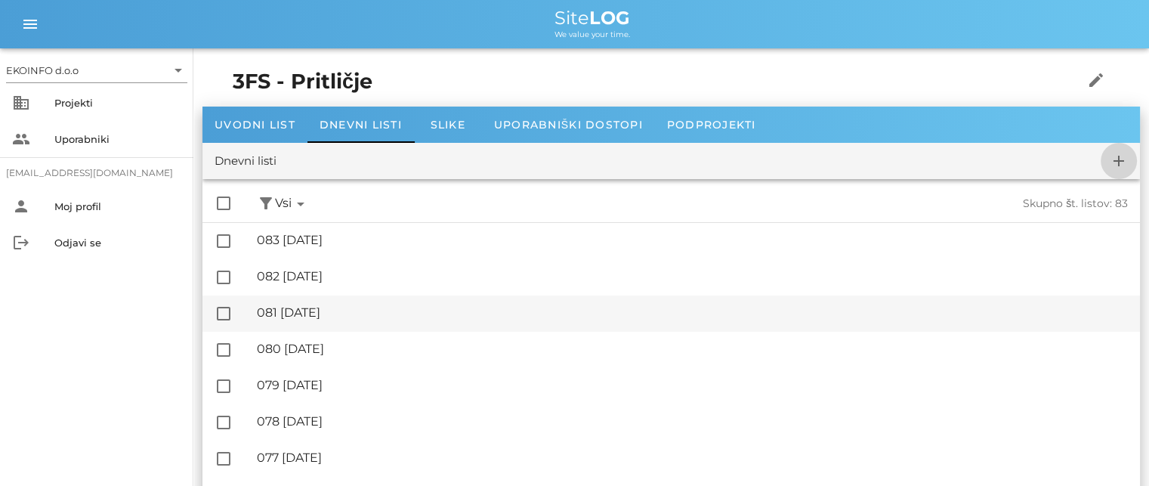
checkbox input "false"
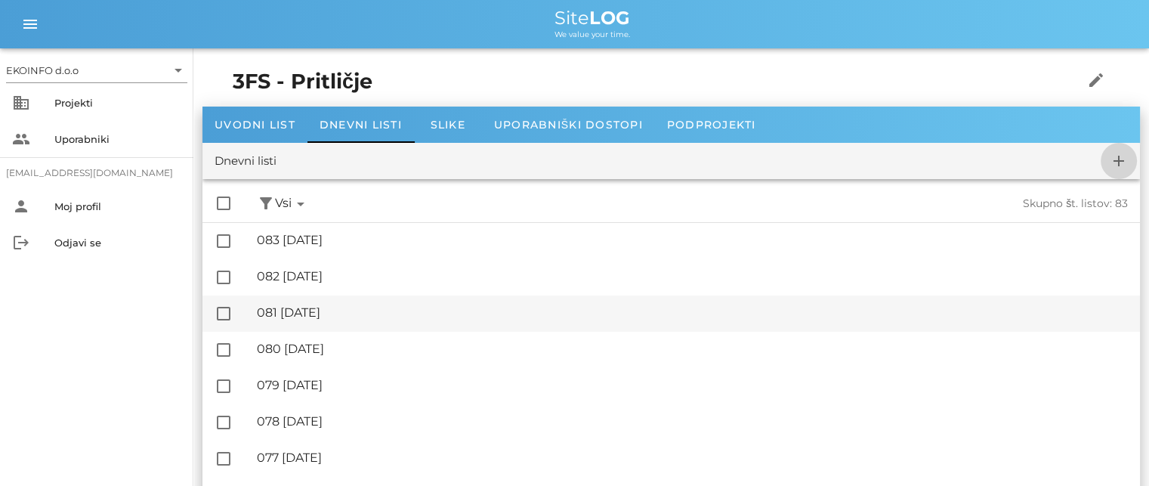
checkbox input "false"
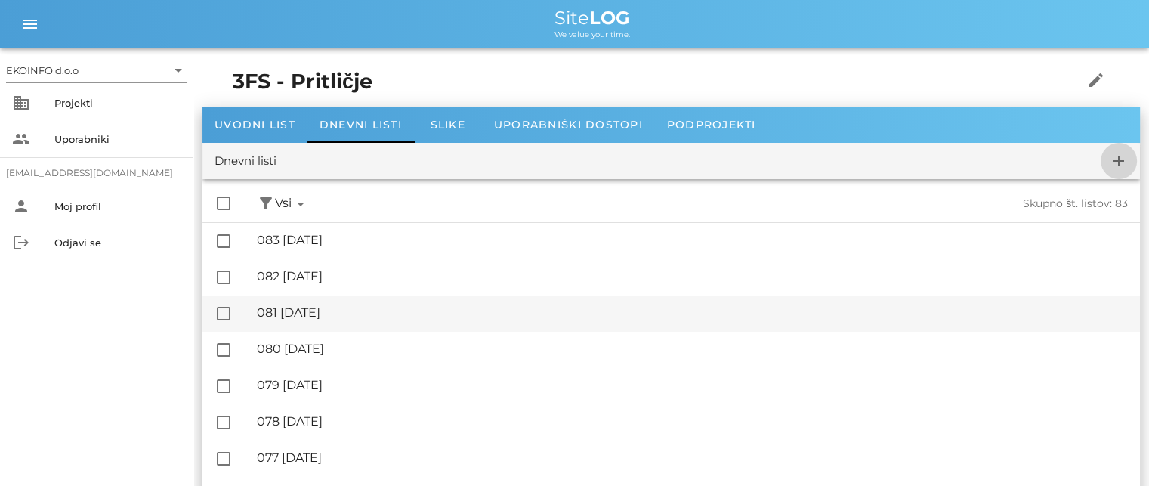
checkbox input "false"
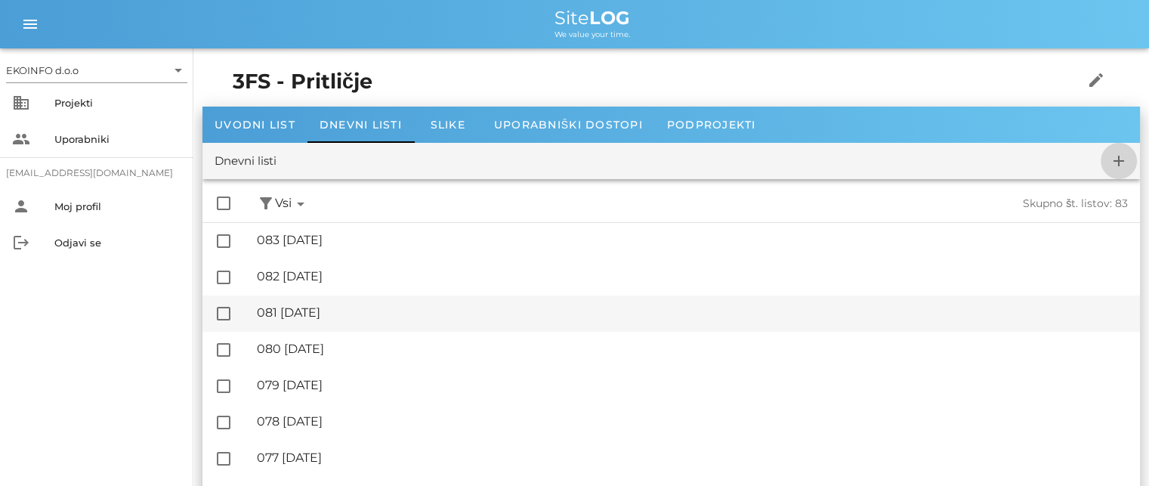
checkbox input "false"
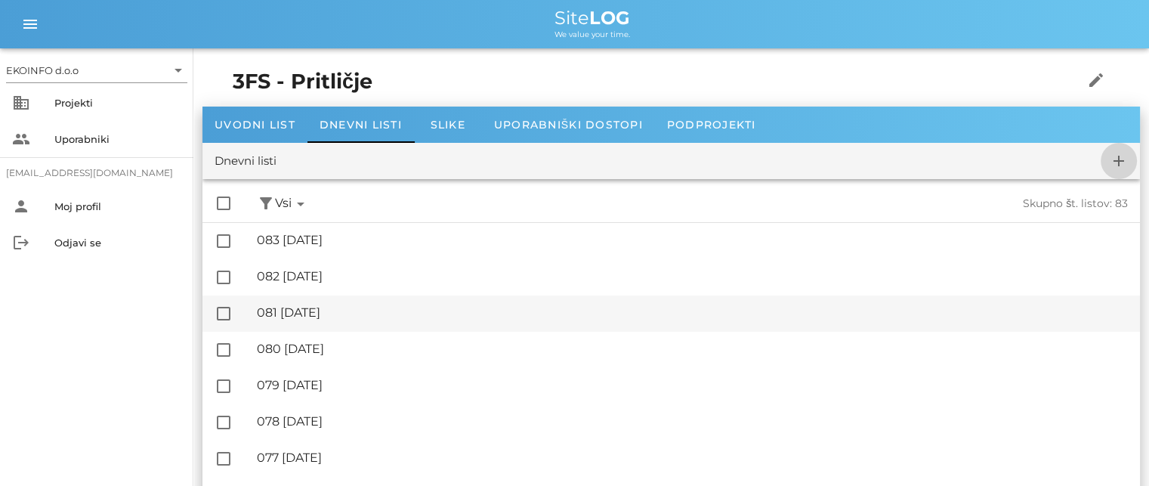
checkbox input "false"
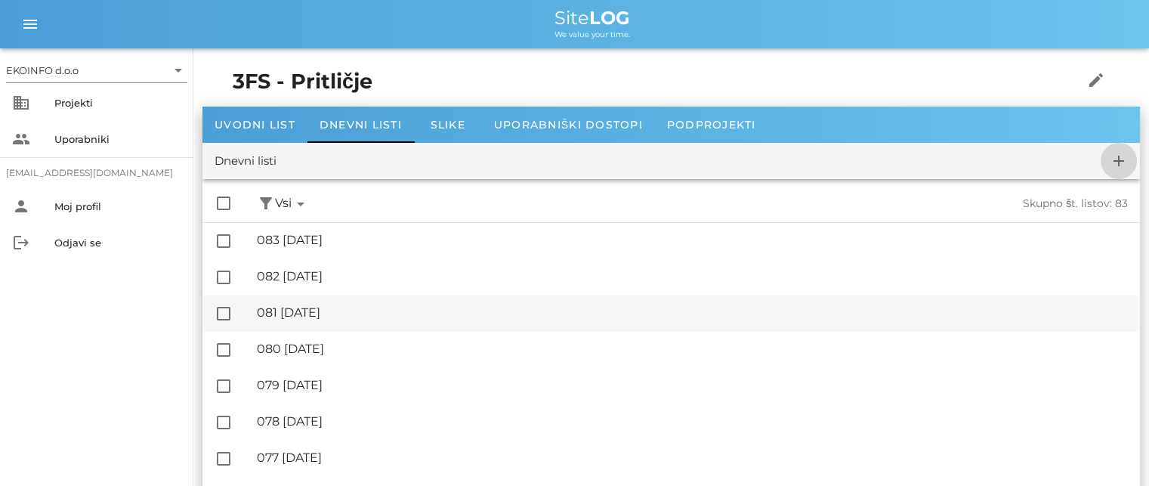
checkbox input "false"
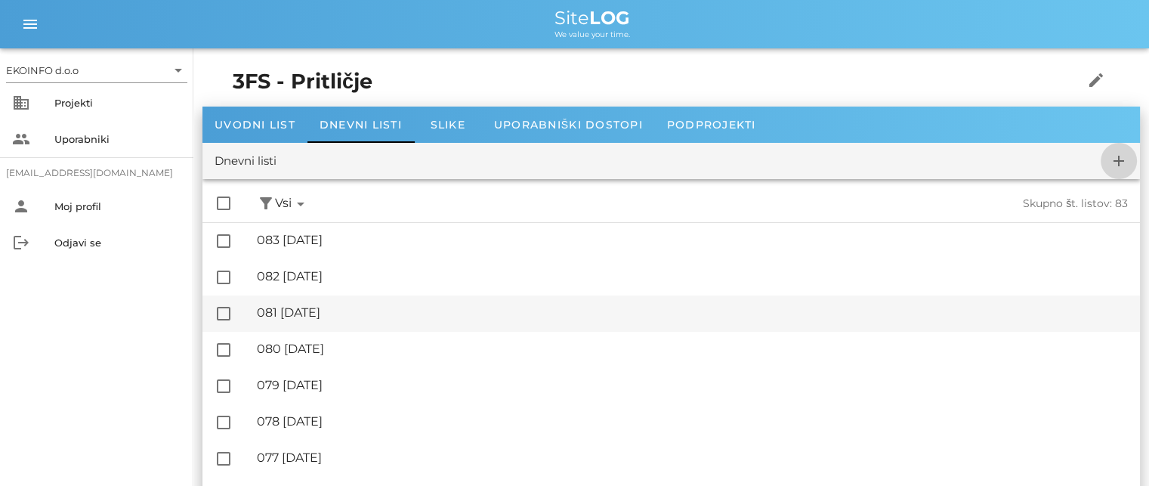
checkbox input "false"
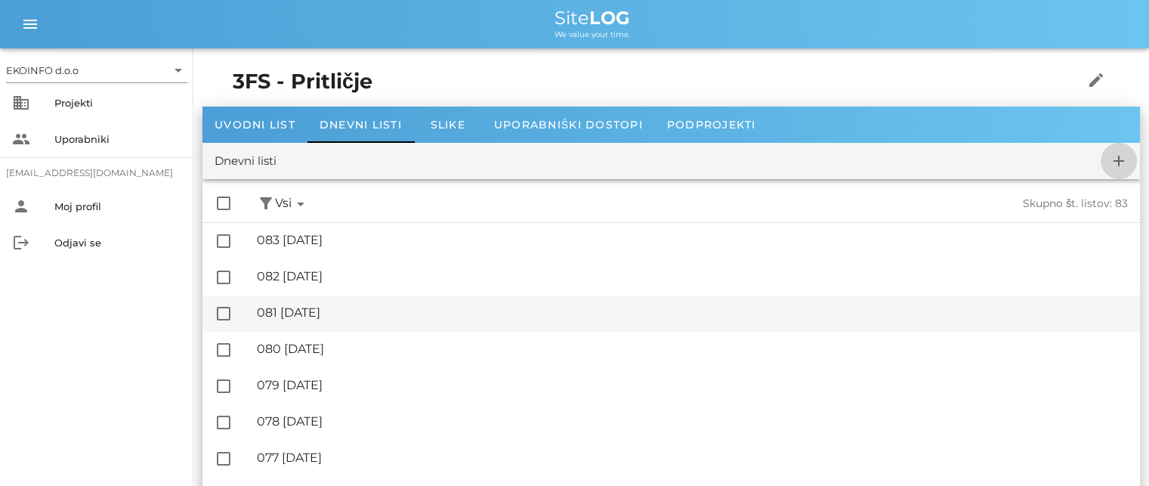
checkbox input "false"
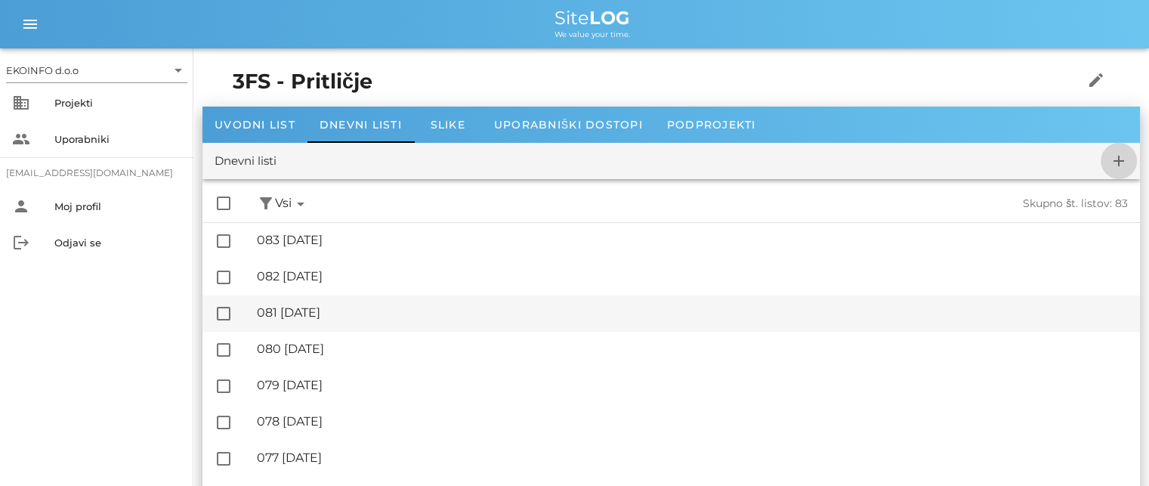
checkbox input "false"
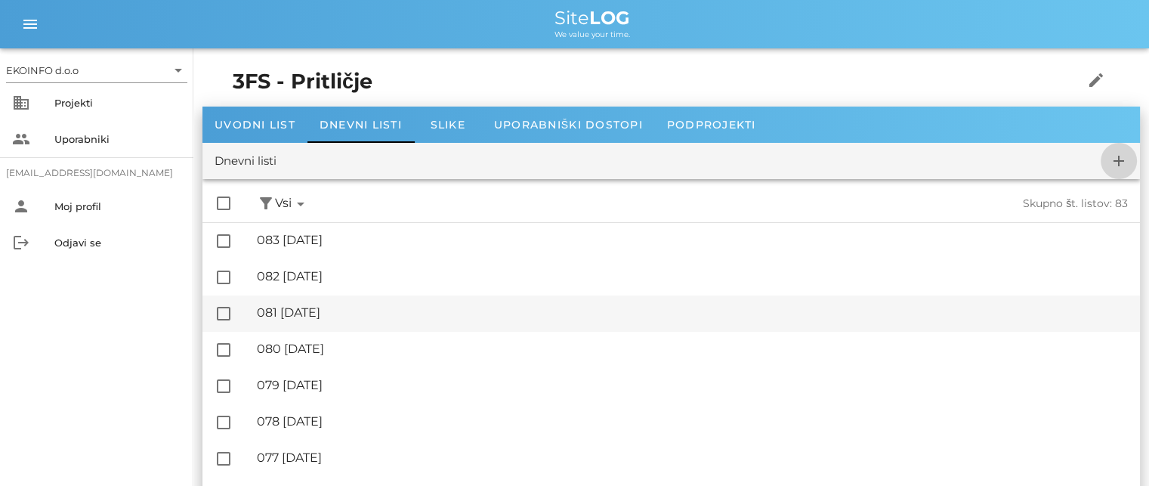
checkbox input "false"
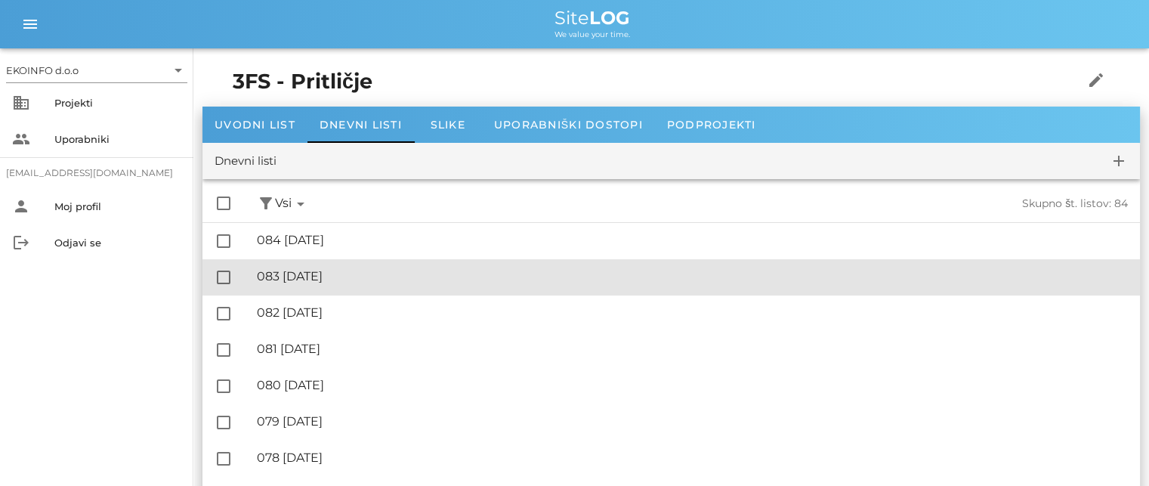
click at [366, 272] on div "🔏 083 [DATE]" at bounding box center [692, 276] width 871 height 14
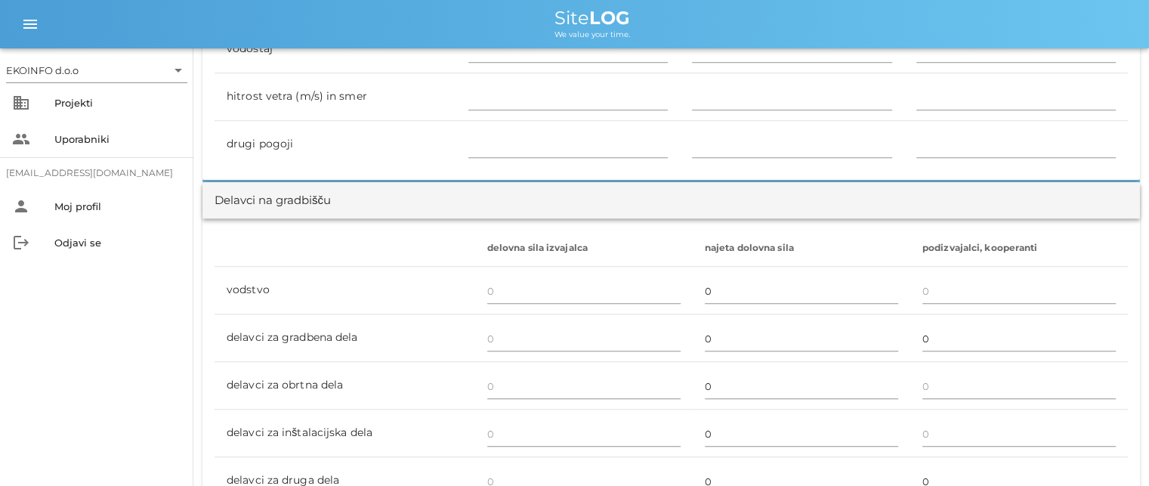
scroll to position [907, 0]
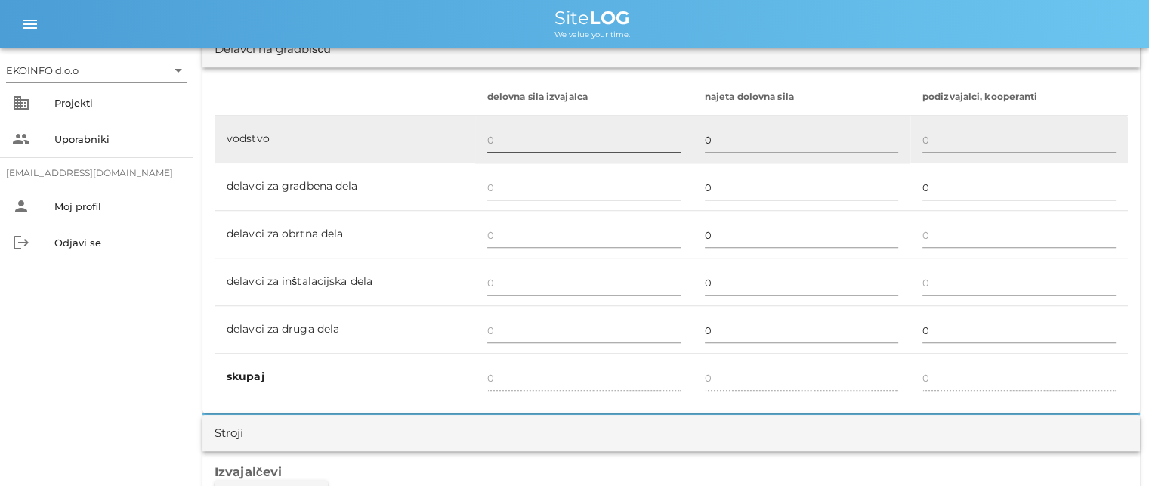
click at [493, 139] on input "text" at bounding box center [583, 140] width 193 height 24
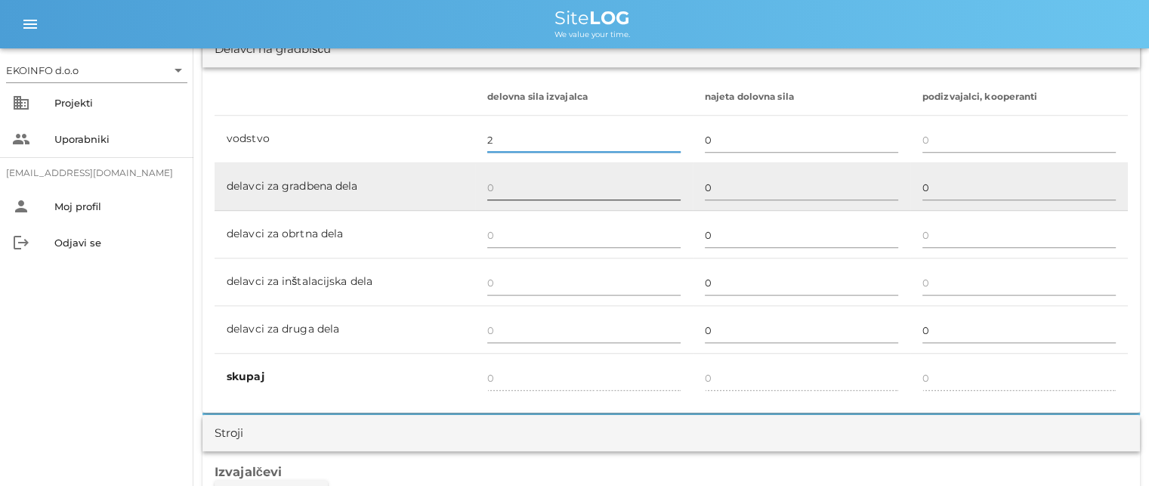
type input "2"
click at [496, 182] on input "text" at bounding box center [583, 187] width 193 height 24
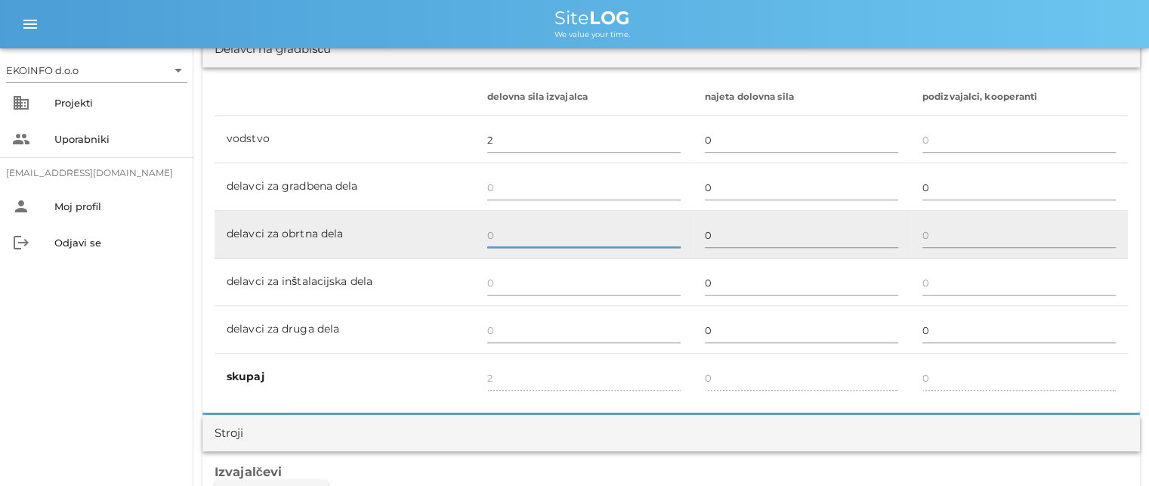
click at [493, 233] on input "text" at bounding box center [583, 235] width 193 height 24
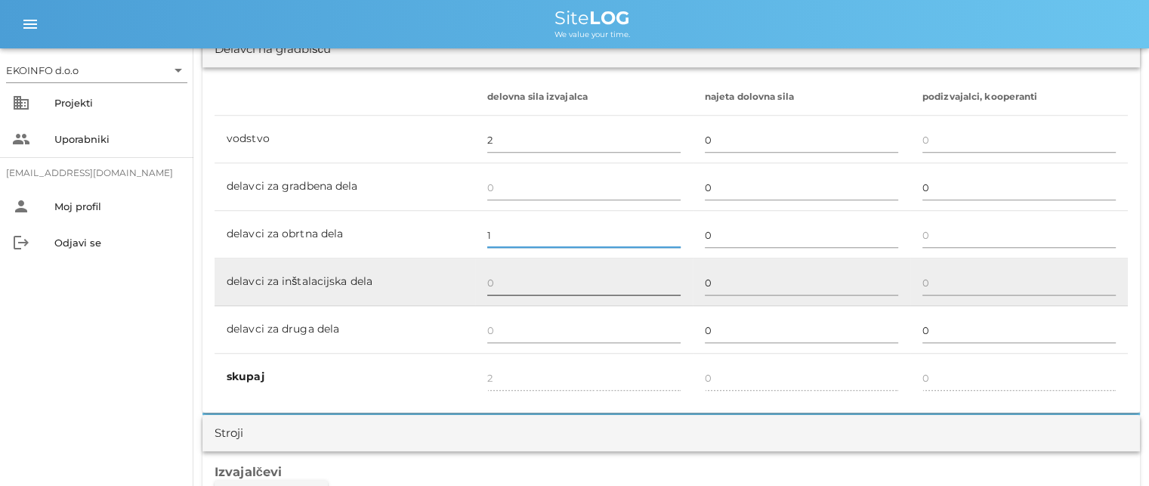
type input "1"
type input "3"
click at [498, 284] on input "text" at bounding box center [583, 282] width 193 height 24
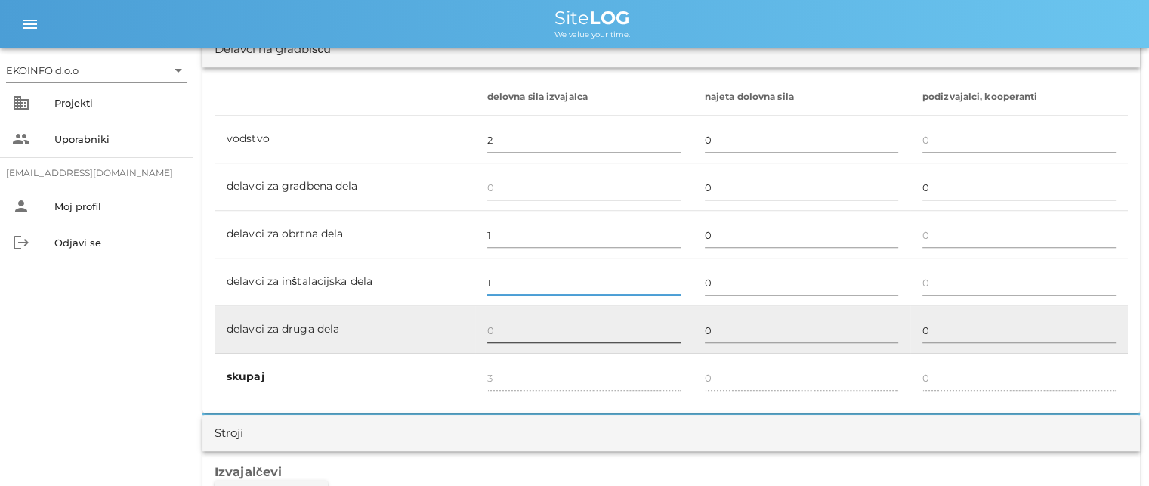
type input "1"
type input "4"
click at [493, 327] on input "text" at bounding box center [583, 330] width 193 height 24
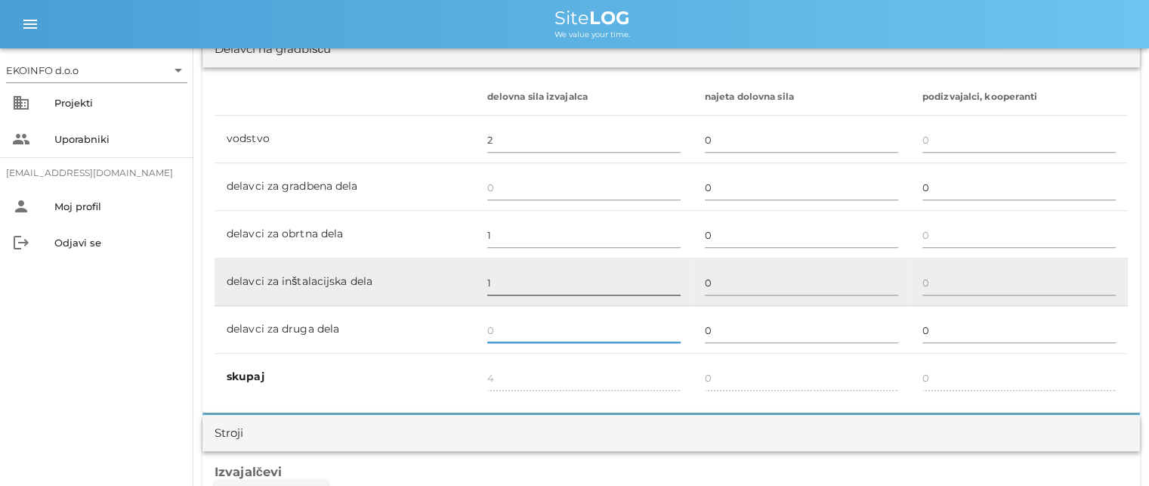
click at [497, 280] on input "1" at bounding box center [583, 282] width 193 height 24
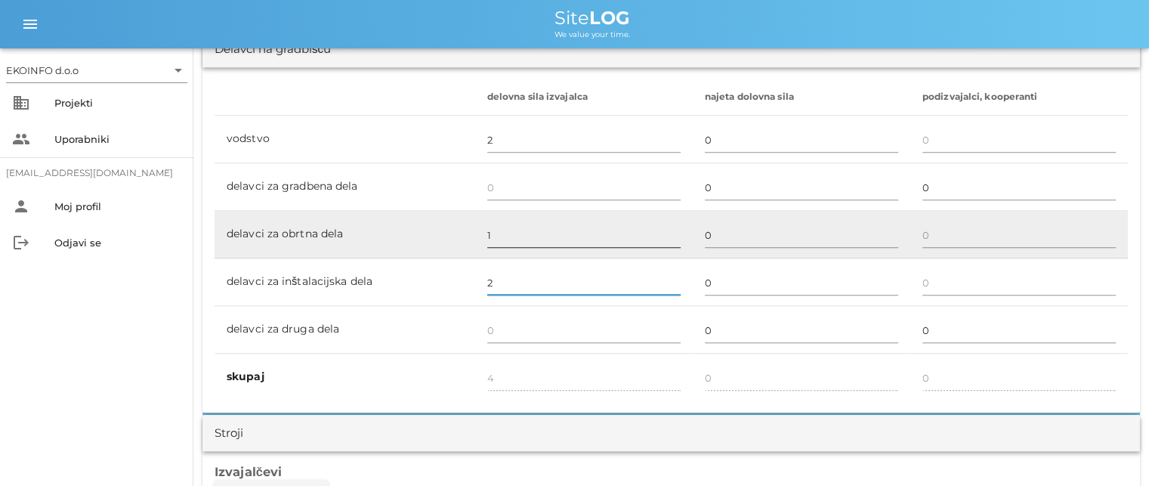
type input "2"
type input "5"
click at [487, 230] on input "1" at bounding box center [583, 235] width 193 height 24
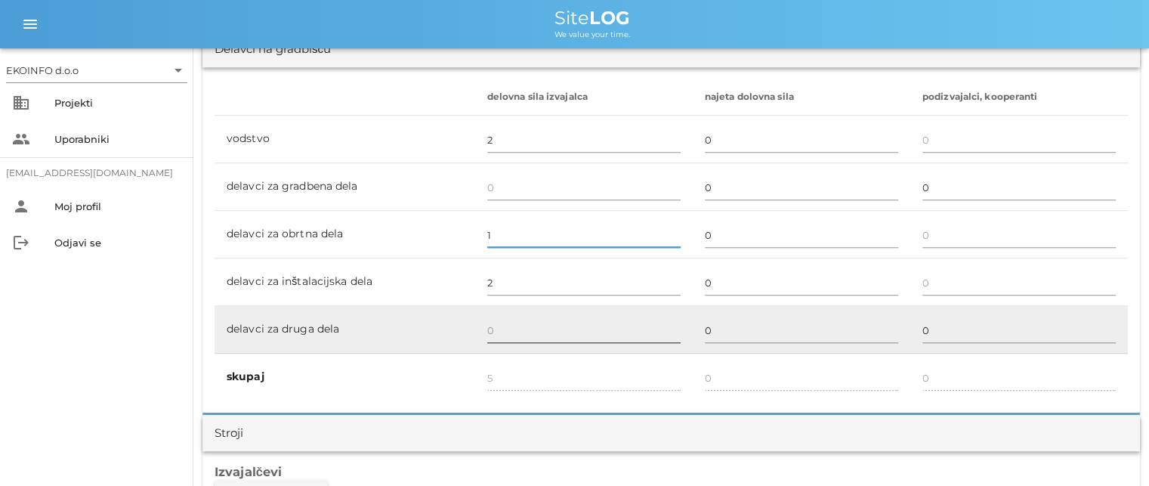
click at [501, 327] on input "text" at bounding box center [583, 330] width 193 height 24
type input "3"
type input "8"
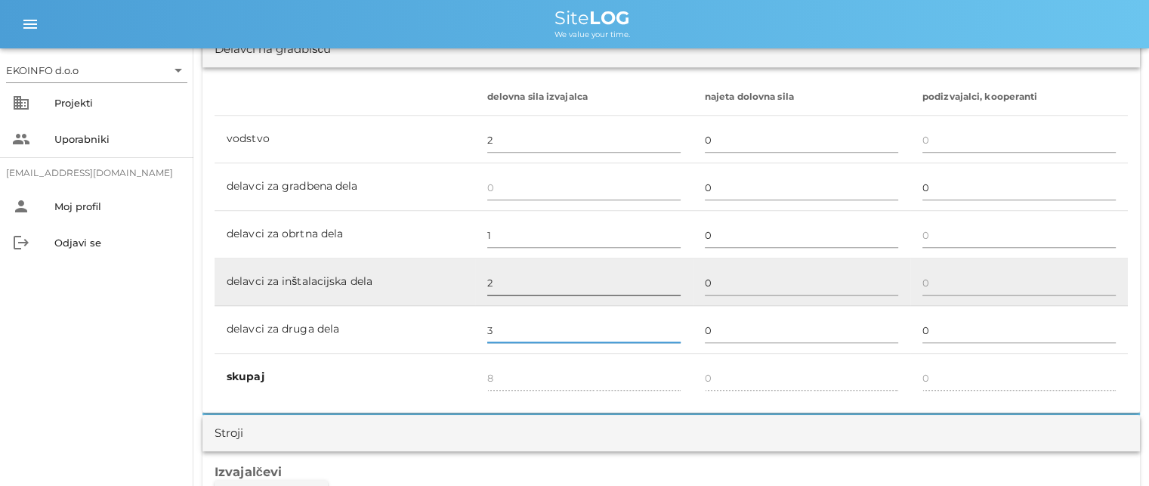
click at [502, 277] on input "2" at bounding box center [583, 282] width 193 height 24
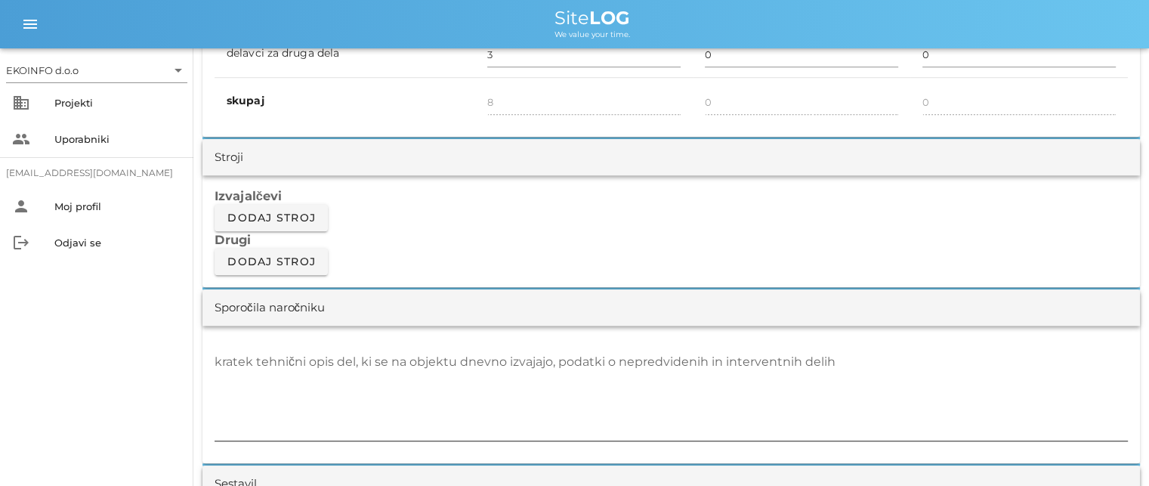
scroll to position [1209, 0]
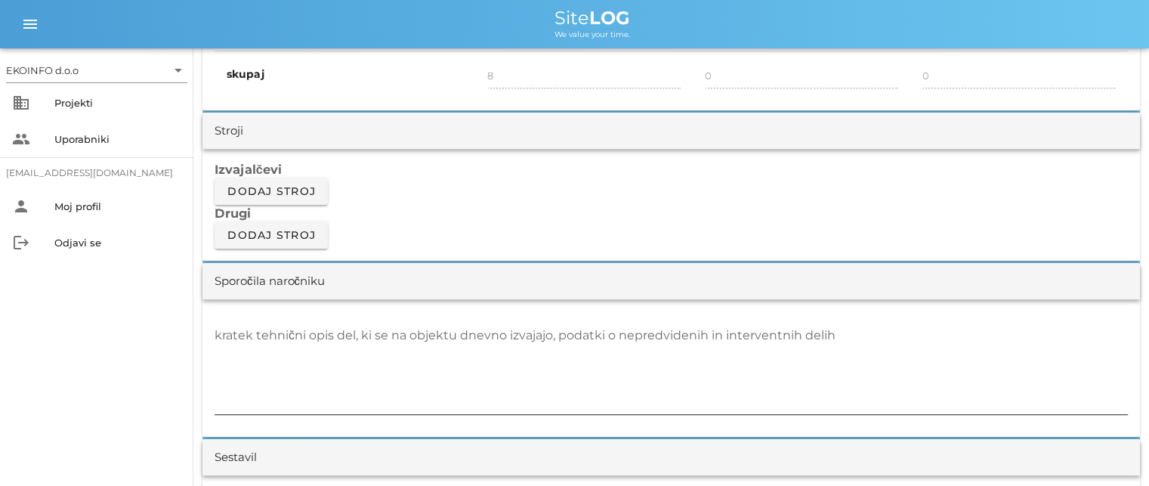
click at [236, 338] on textarea "kratek tehnični opis del, ki se na objektu dnevno izvajajo, podatki o nepredvid…" at bounding box center [671, 368] width 913 height 91
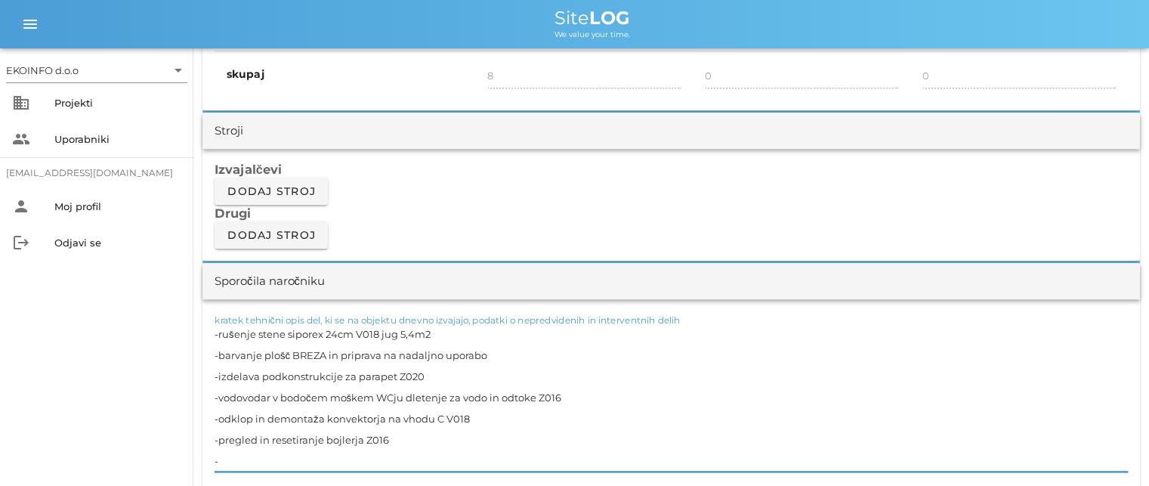
click at [502, 359] on textarea "-rušenje stene siporex 24cm V018 jug 5,4m2 -barvanje plošč BREZA in priprava na…" at bounding box center [671, 397] width 913 height 148
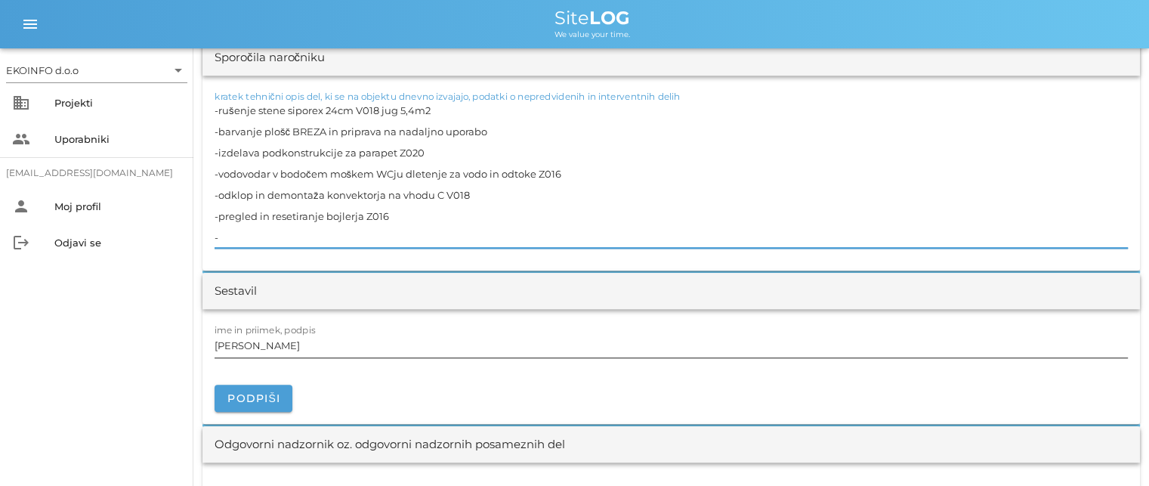
scroll to position [1435, 0]
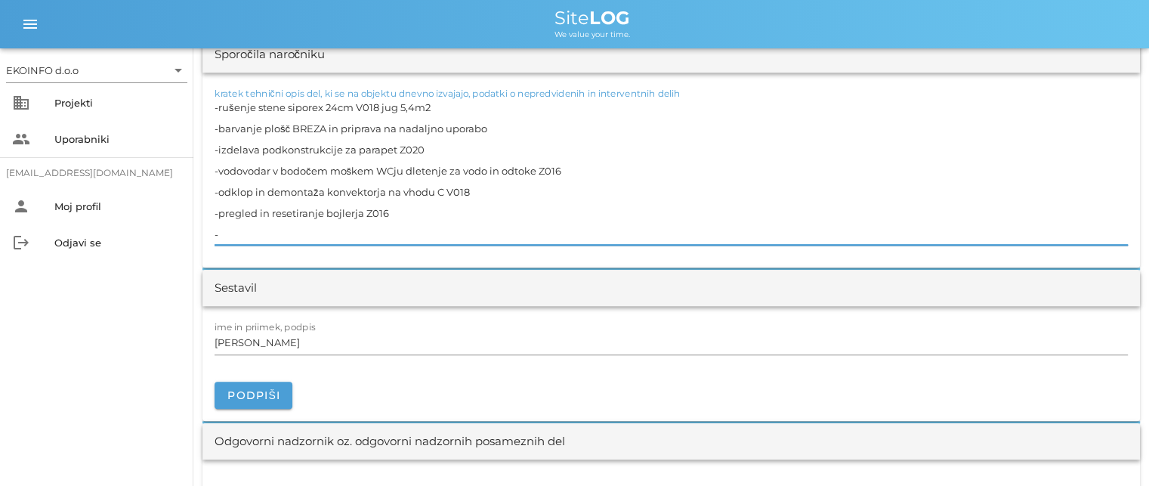
click at [248, 229] on textarea "-rušenje stene siporex 24cm V018 jug 5,4m2 -barvanje plošč BREZA in priprava na…" at bounding box center [671, 171] width 913 height 148
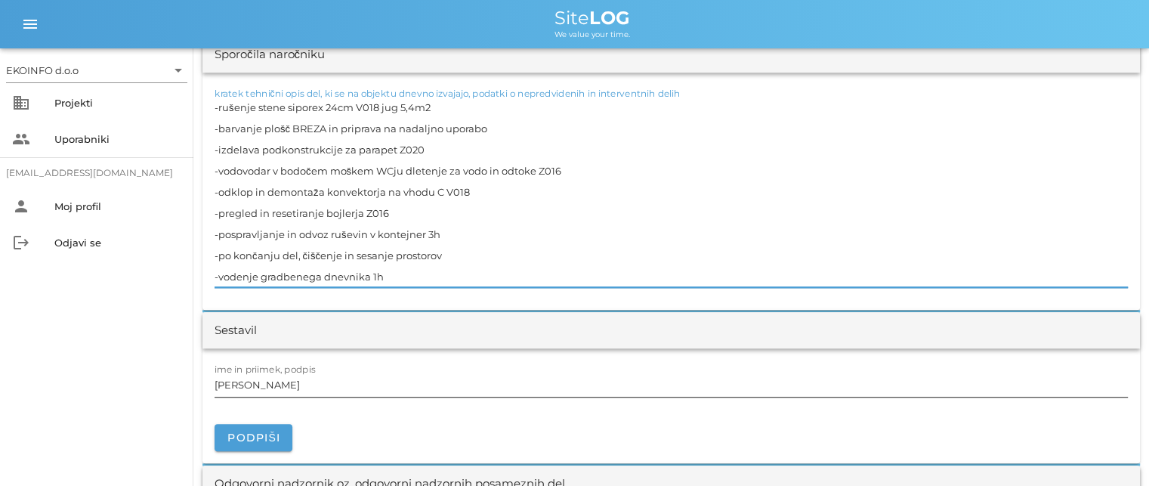
type textarea "-rušenje stene siporex 24cm V018 jug 5,4m2 -barvanje plošč BREZA in priprava na…"
click at [281, 384] on input "[PERSON_NAME]" at bounding box center [671, 384] width 913 height 24
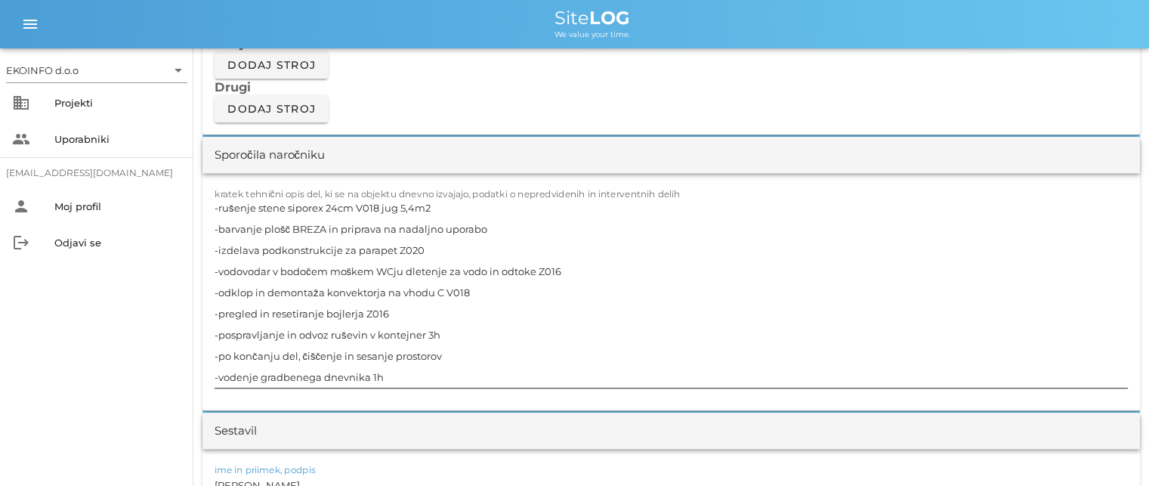
scroll to position [1360, 0]
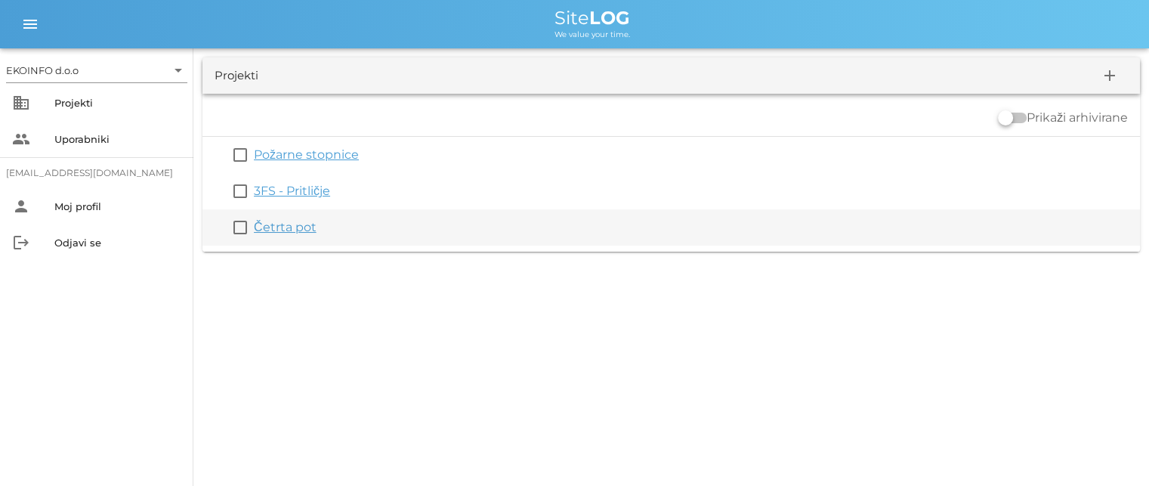
click at [318, 229] on div "Četrta pot" at bounding box center [694, 227] width 880 height 18
click at [310, 226] on link "Četrta pot" at bounding box center [285, 227] width 63 height 14
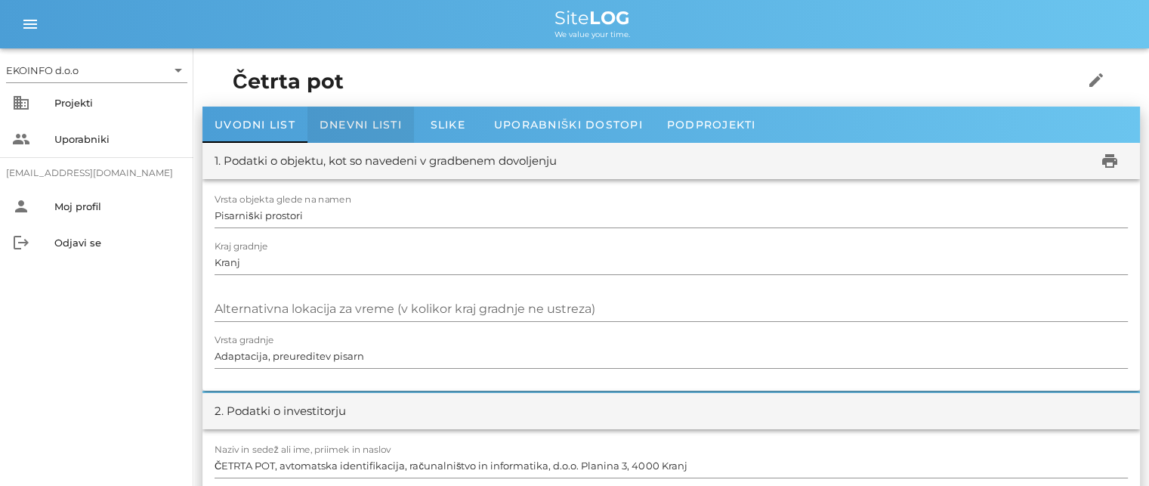
click at [357, 124] on span "Dnevni listi" at bounding box center [361, 125] width 82 height 14
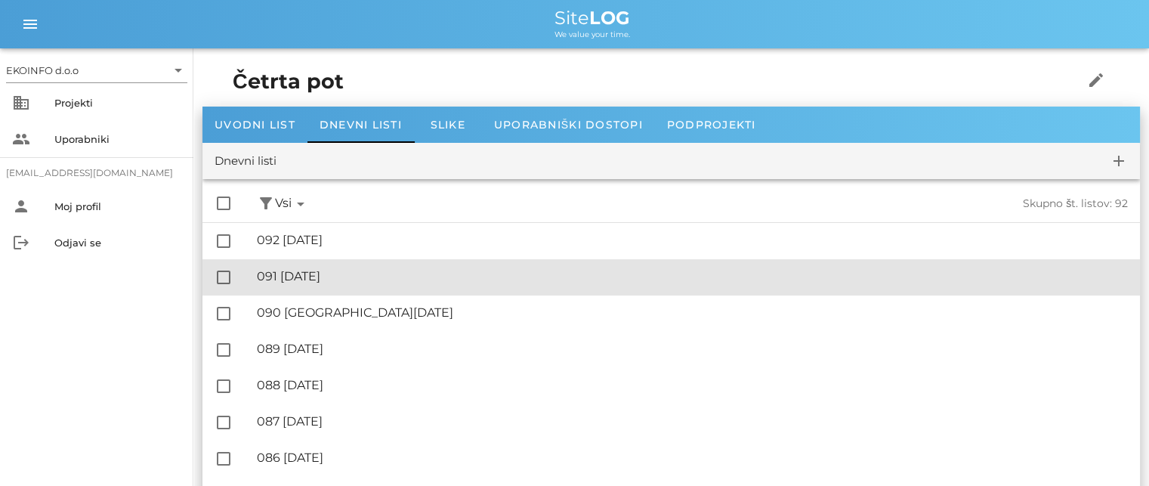
click at [350, 274] on div "🔏 091 [DATE]" at bounding box center [692, 276] width 871 height 14
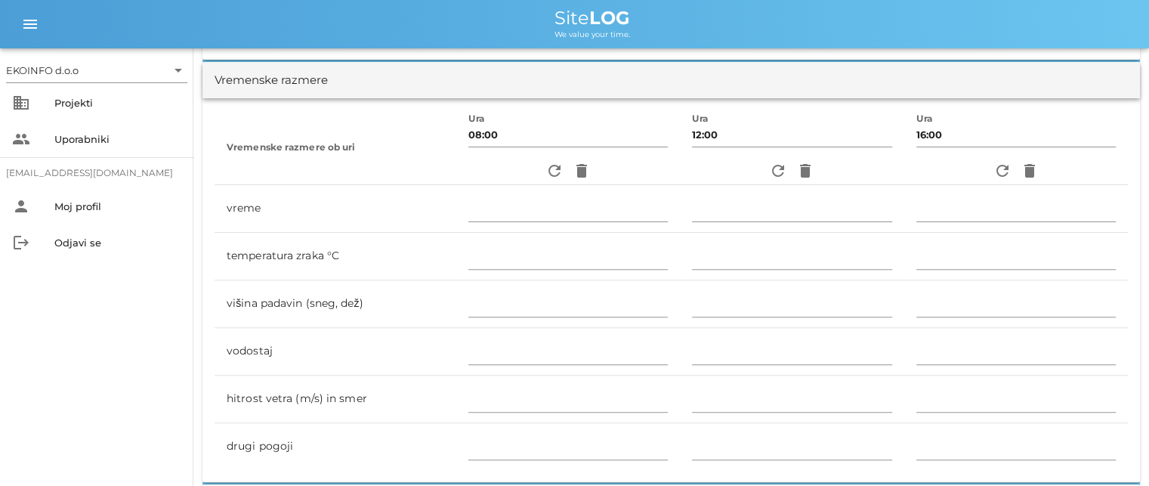
scroll to position [151, 0]
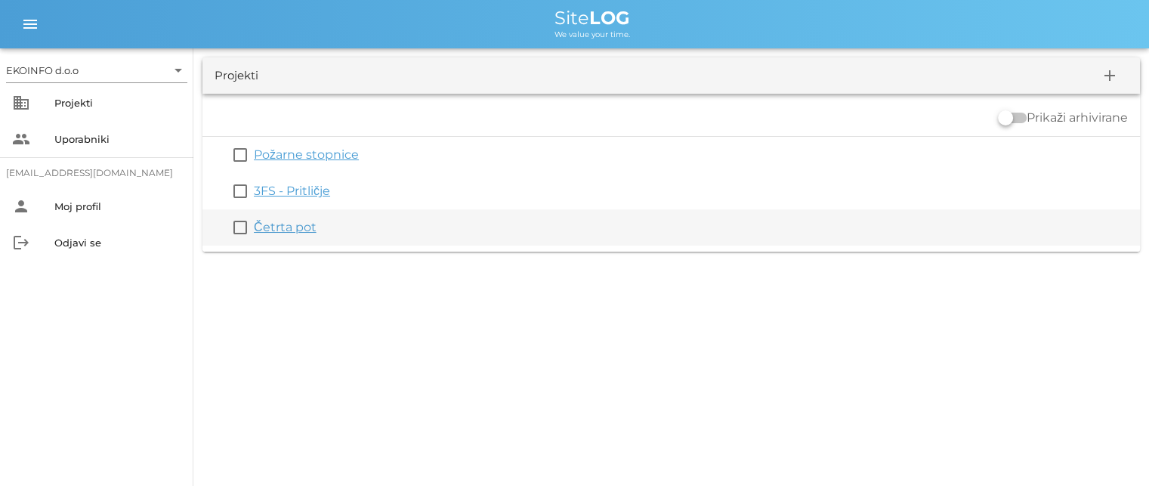
click at [279, 232] on link "Četrta pot" at bounding box center [285, 227] width 63 height 14
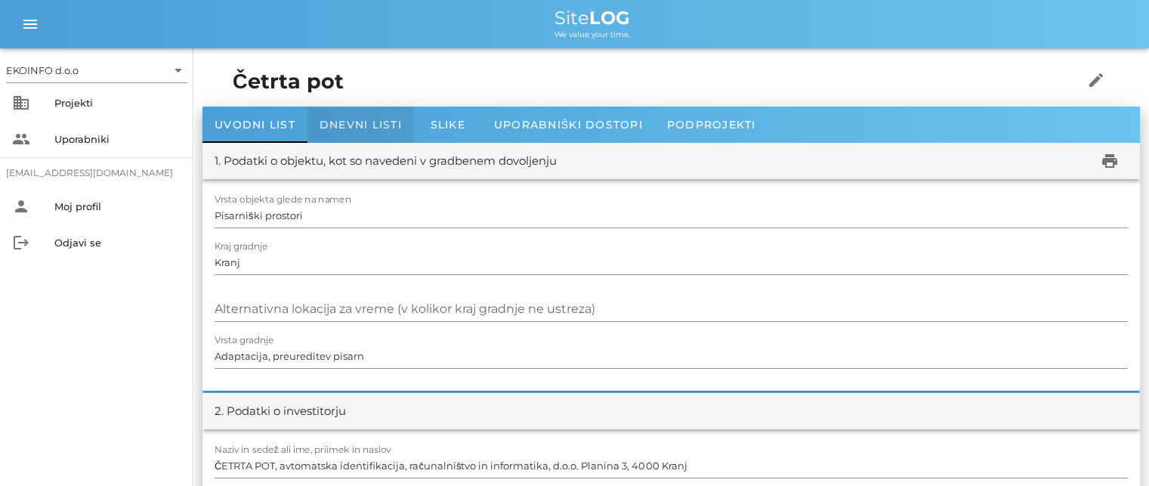
click at [342, 131] on div "Dnevni listi" at bounding box center [360, 125] width 107 height 36
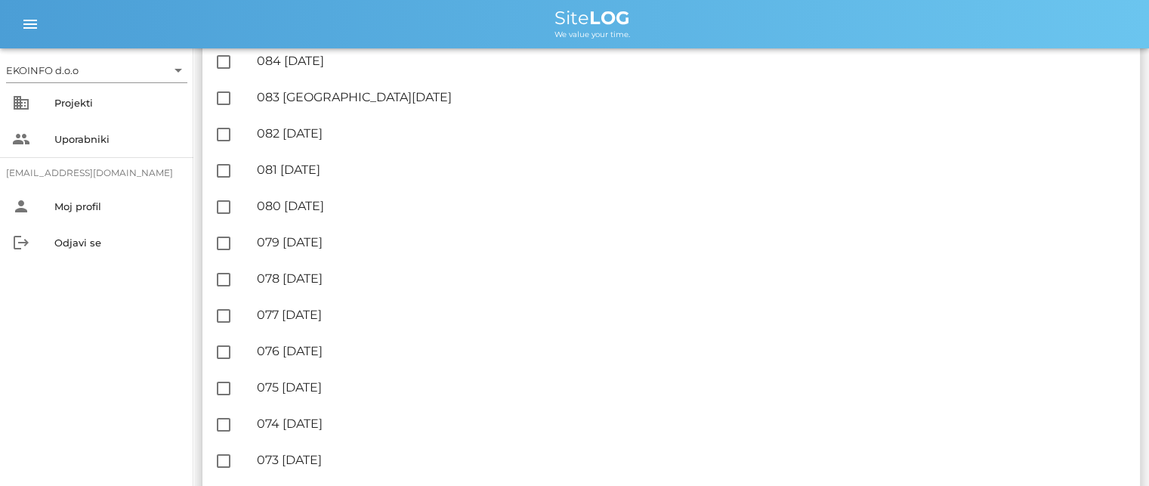
scroll to position [453, 0]
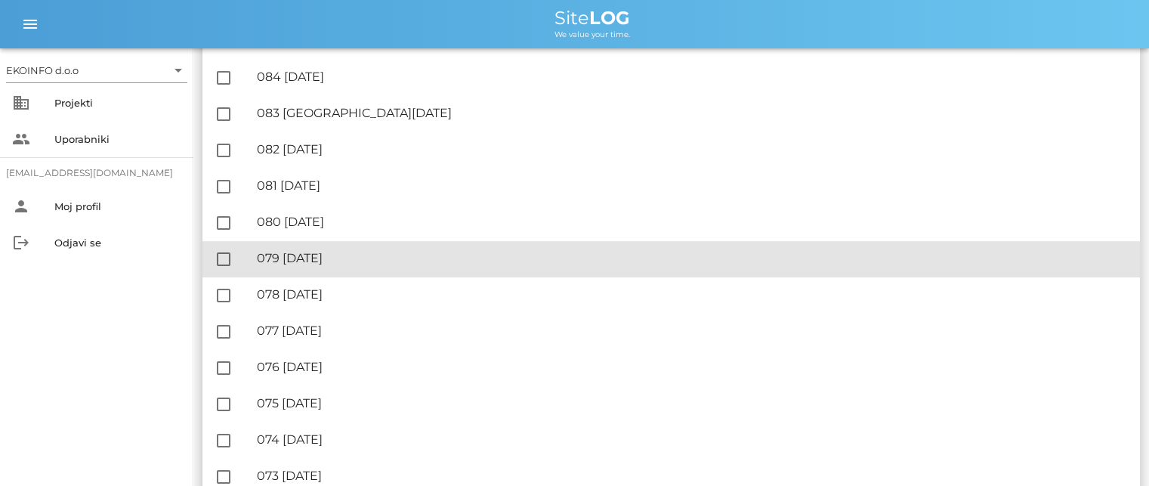
click at [344, 251] on div "🔏 079 sobota, 13.09.2025" at bounding box center [692, 258] width 871 height 14
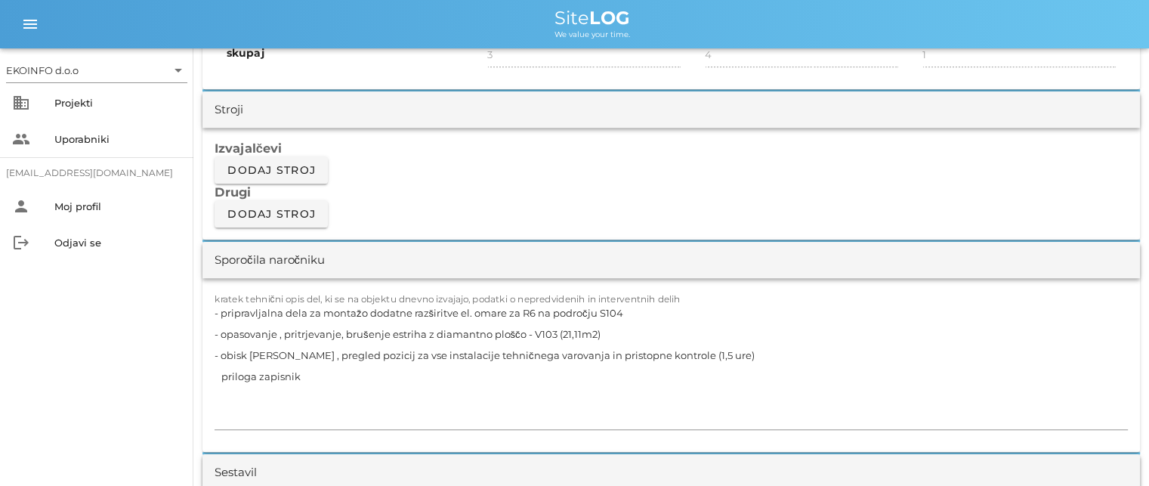
scroll to position [1360, 0]
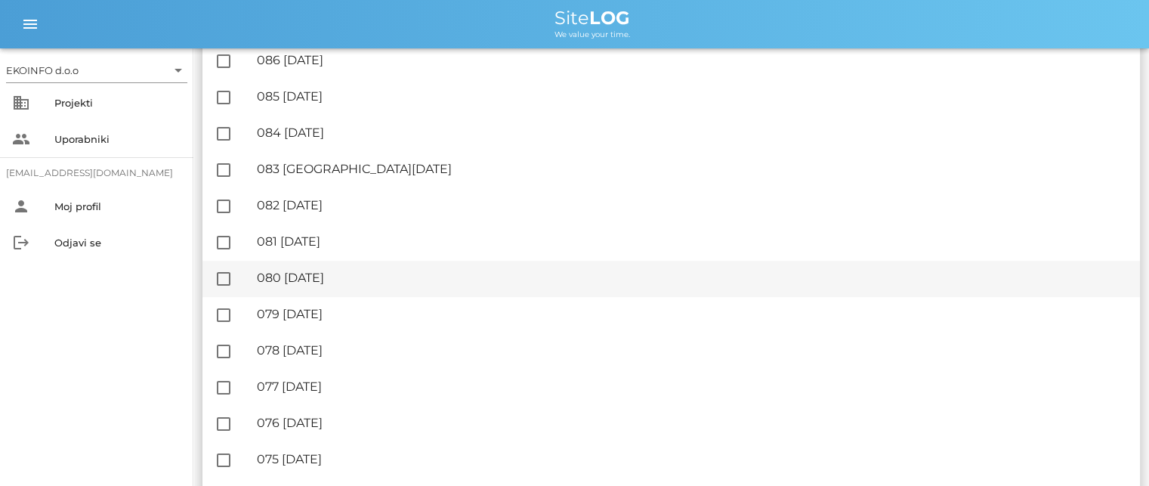
scroll to position [453, 0]
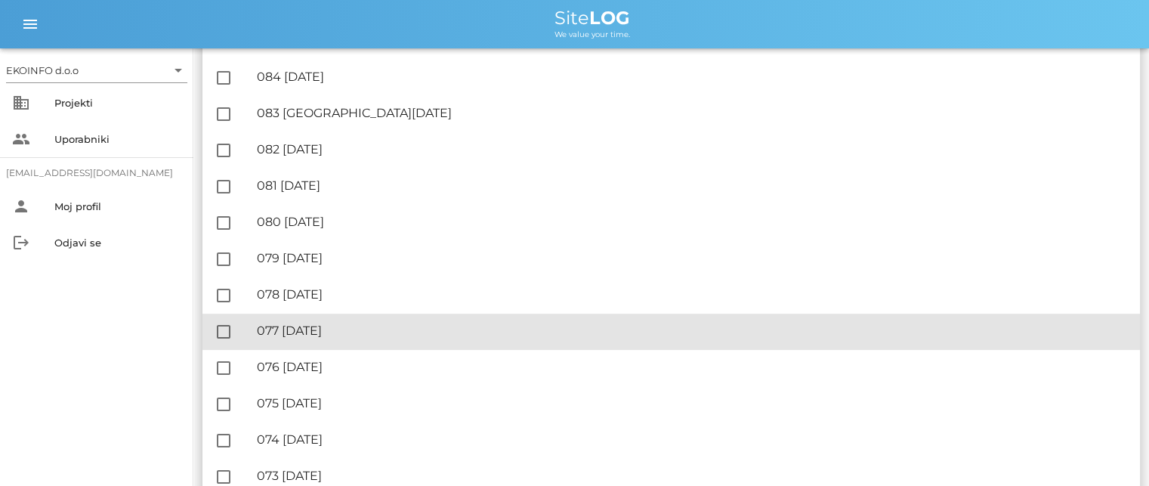
click at [354, 326] on div "🔏 077 četrtek, 11.09.2025" at bounding box center [692, 330] width 871 height 14
